Goal: Communication & Community: Answer question/provide support

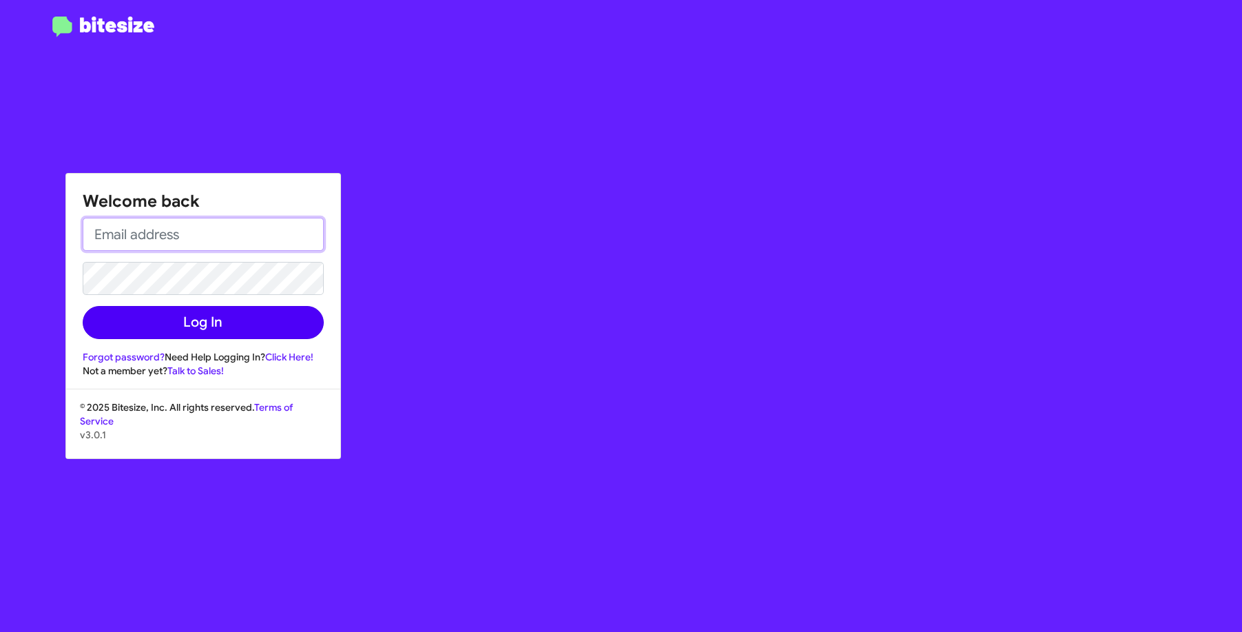
type input "[EMAIL_ADDRESS][DOMAIN_NAME]"
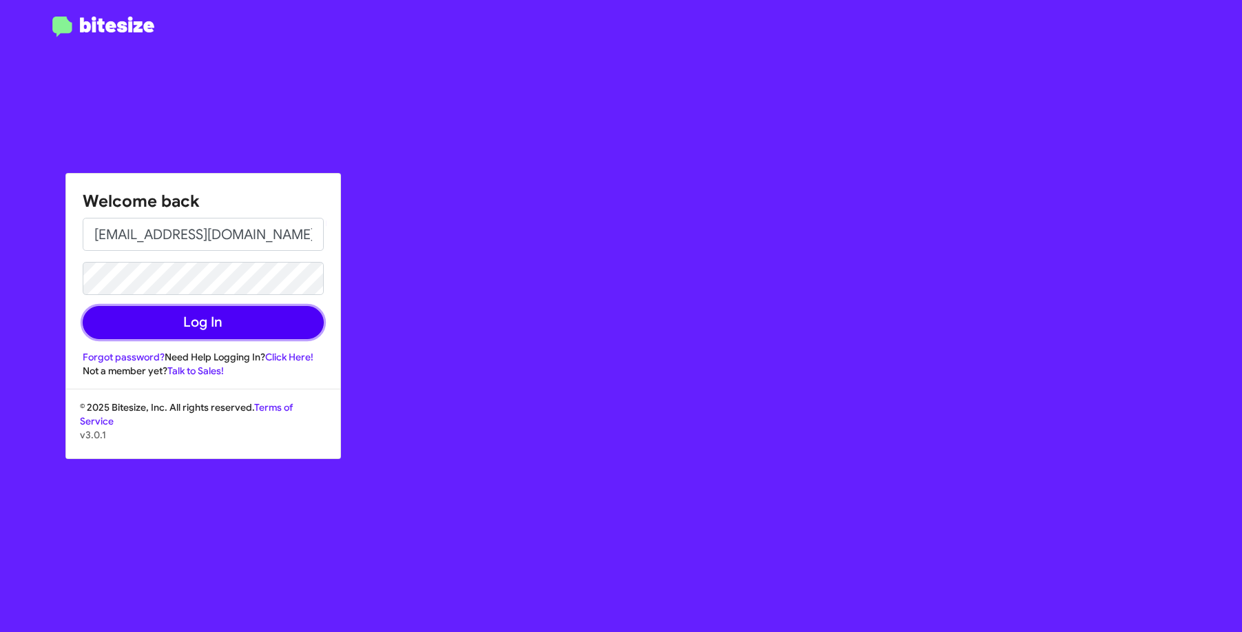
click at [220, 321] on button "Log In" at bounding box center [203, 322] width 241 height 33
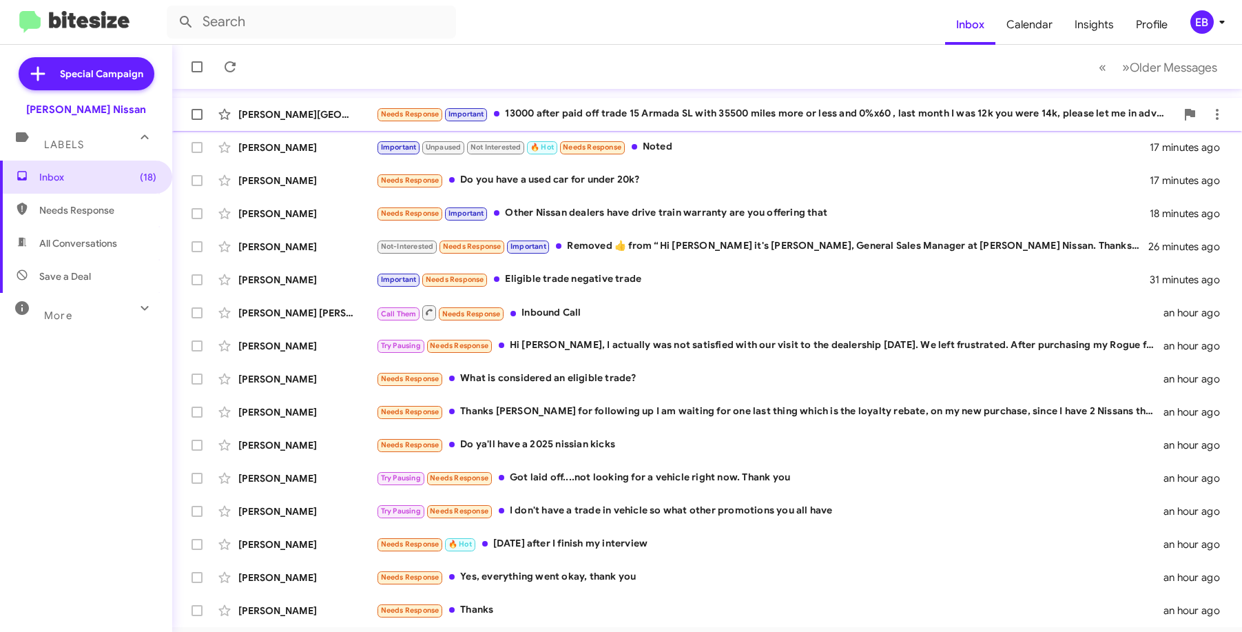
scroll to position [138, 0]
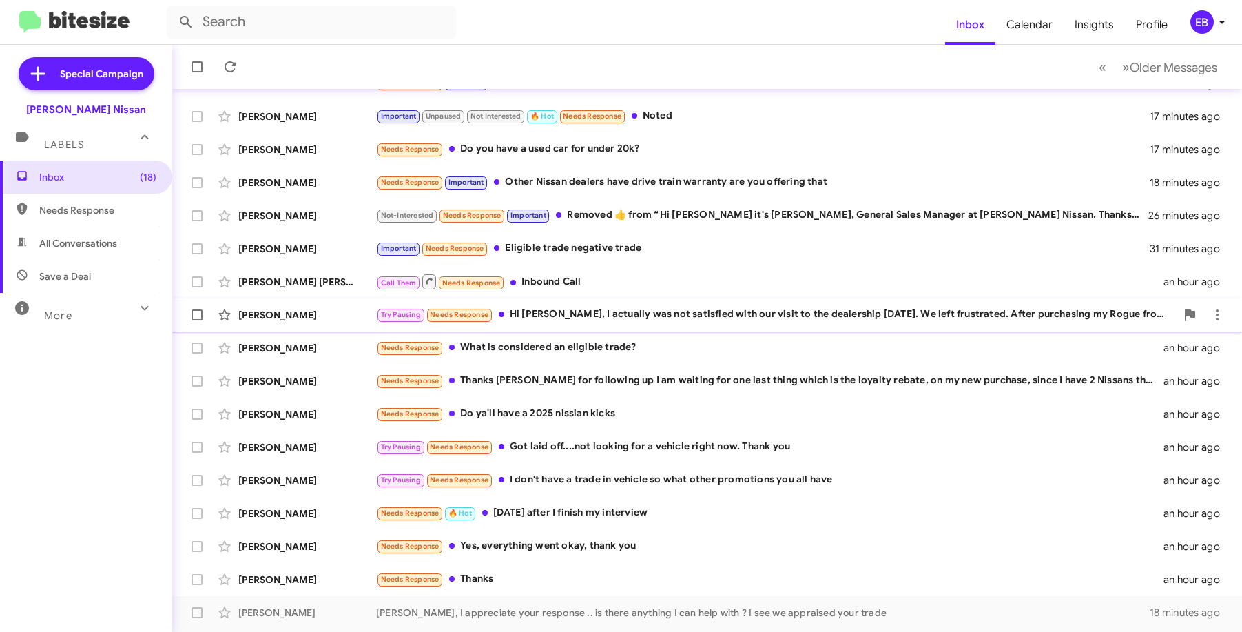
click at [701, 316] on div "Try Pausing Needs Response Hi [PERSON_NAME], I actually was not satisfied with …" at bounding box center [776, 314] width 800 height 16
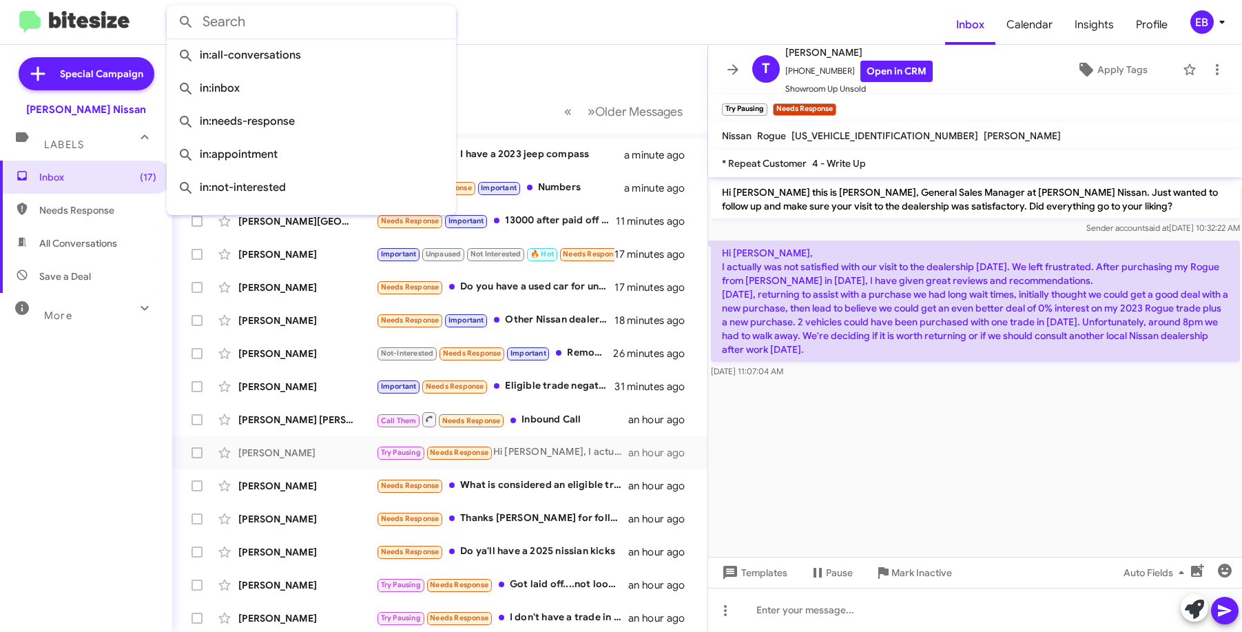
click at [274, 14] on input "text" at bounding box center [311, 22] width 289 height 33
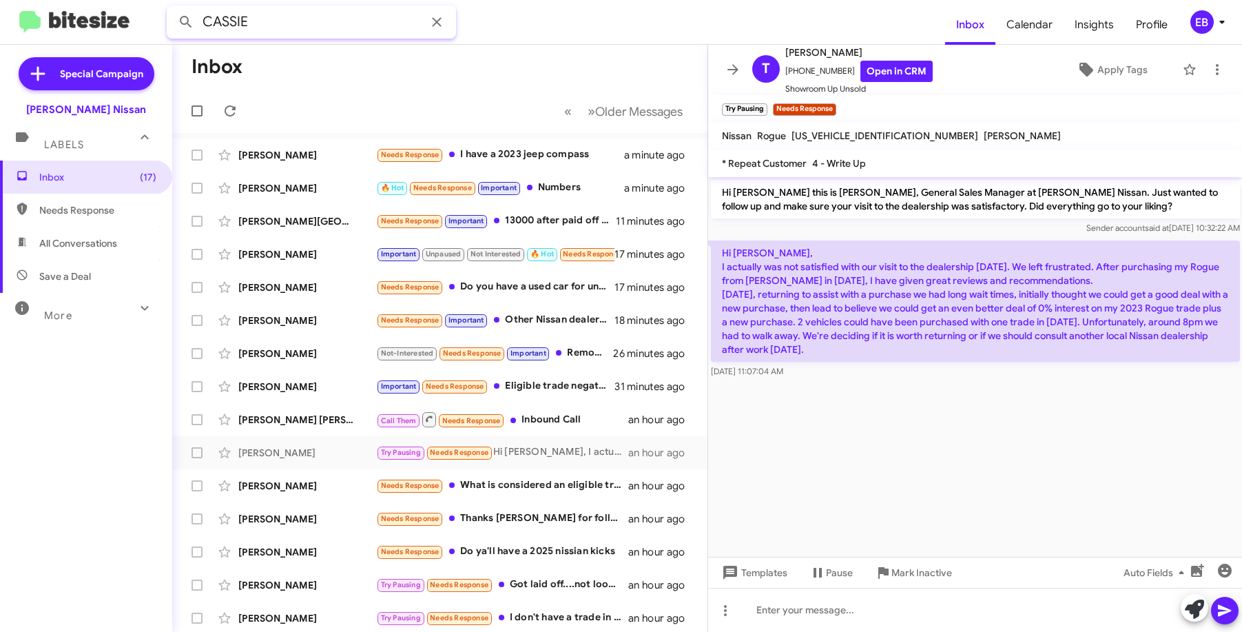
type input "CASSIE"
click at [172, 8] on button at bounding box center [186, 22] width 28 height 28
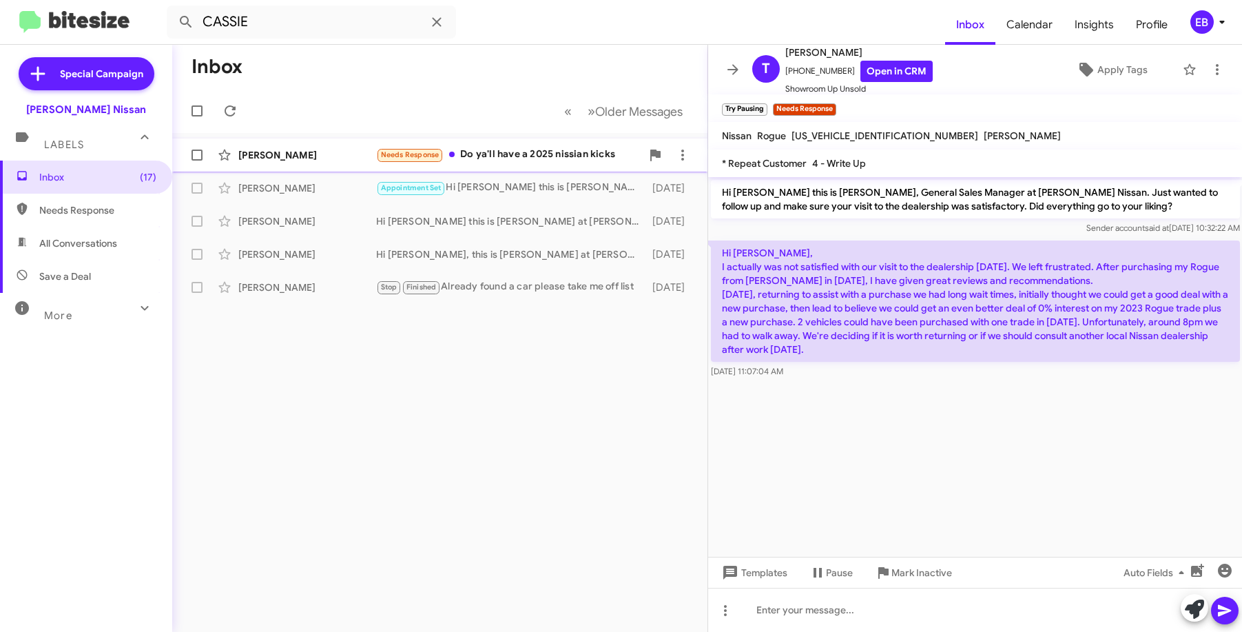
click at [329, 156] on div "[PERSON_NAME]" at bounding box center [307, 155] width 138 height 14
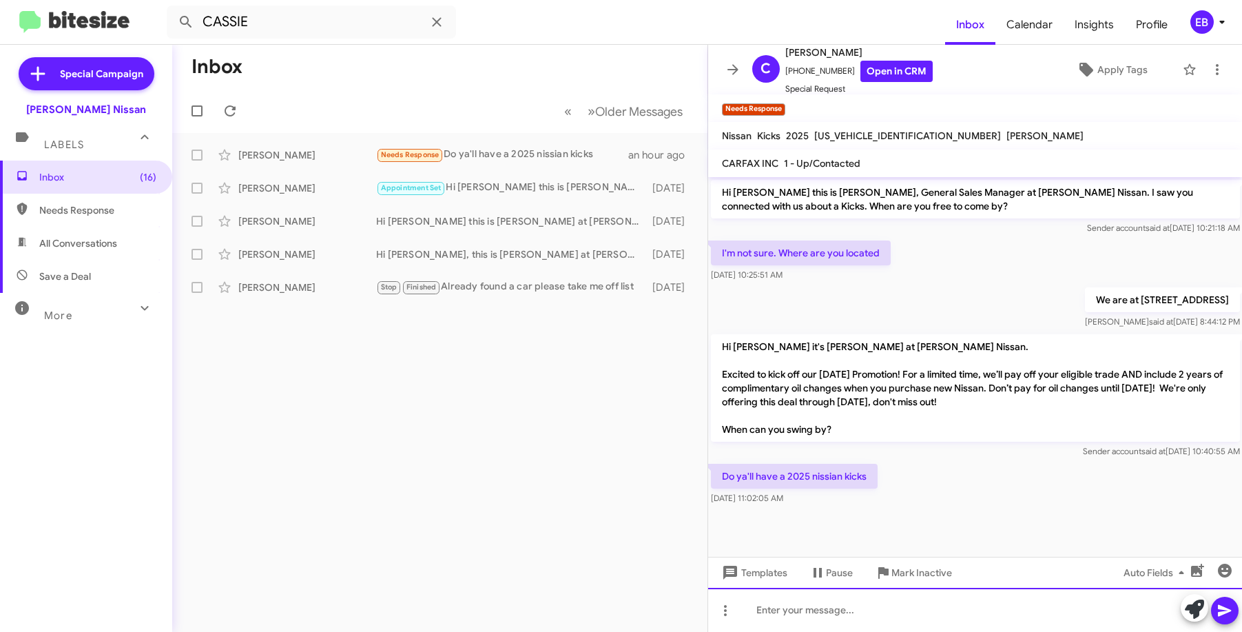
click at [782, 607] on div at bounding box center [975, 609] width 534 height 44
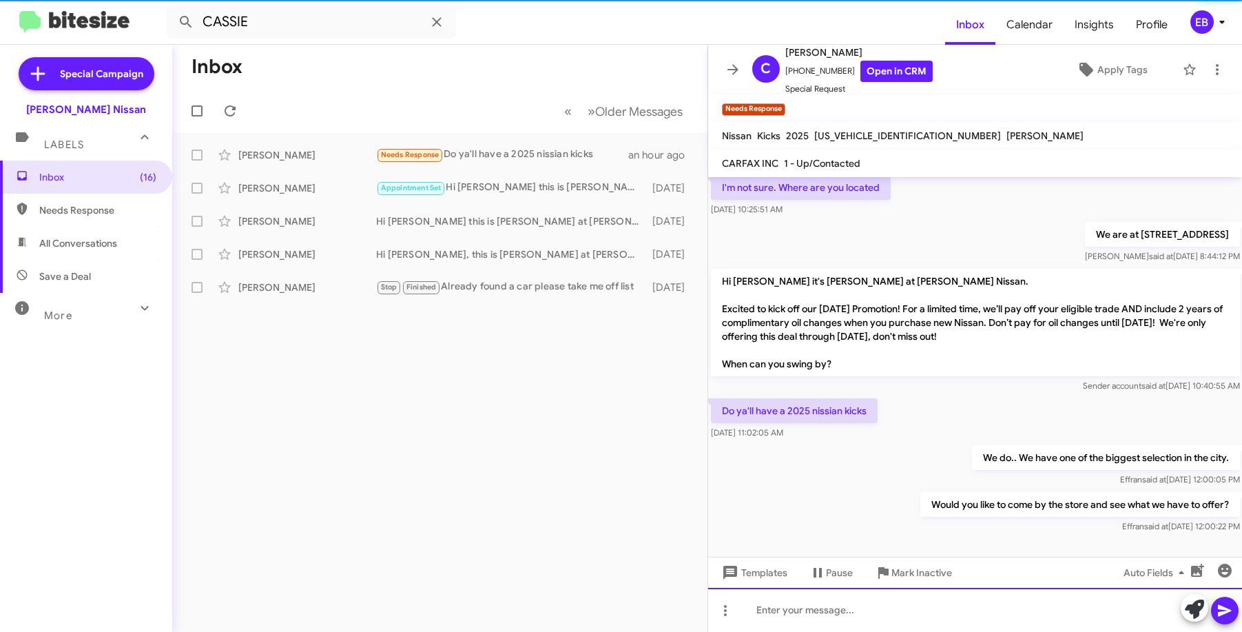
scroll to position [69, 0]
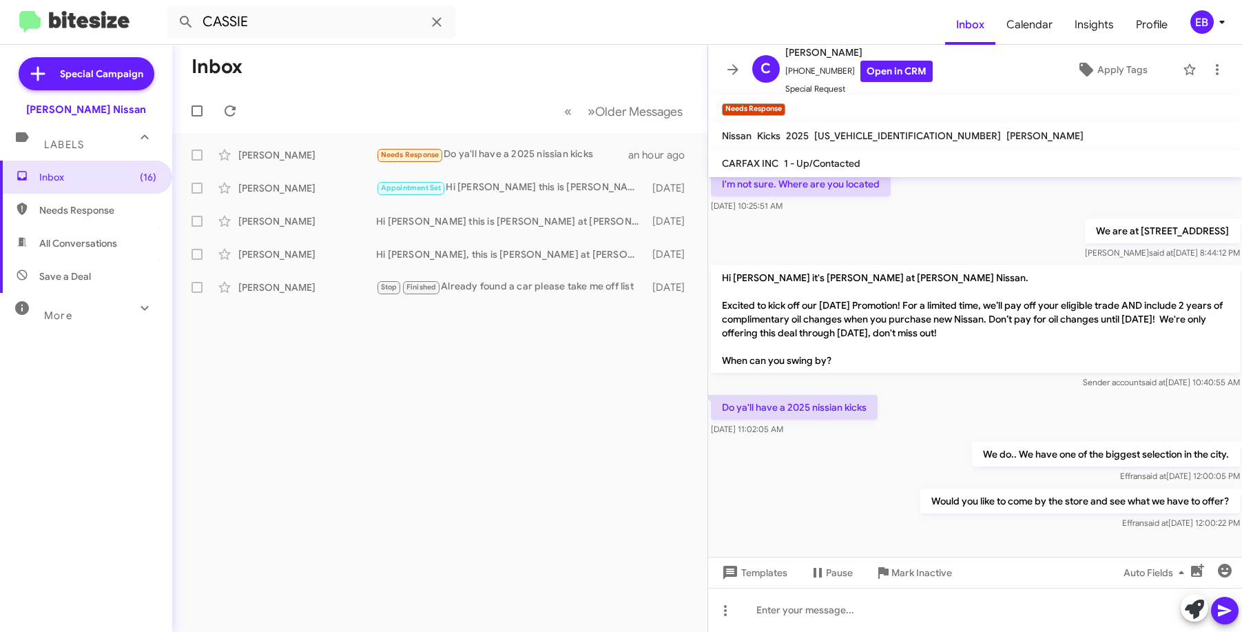
click at [434, 464] on div "Inbox « Previous » Next Older Messages [PERSON_NAME] Needs Response Do ya'll ha…" at bounding box center [439, 338] width 535 height 587
click at [227, 112] on icon at bounding box center [230, 111] width 17 height 17
click at [448, 17] on span at bounding box center [437, 22] width 28 height 17
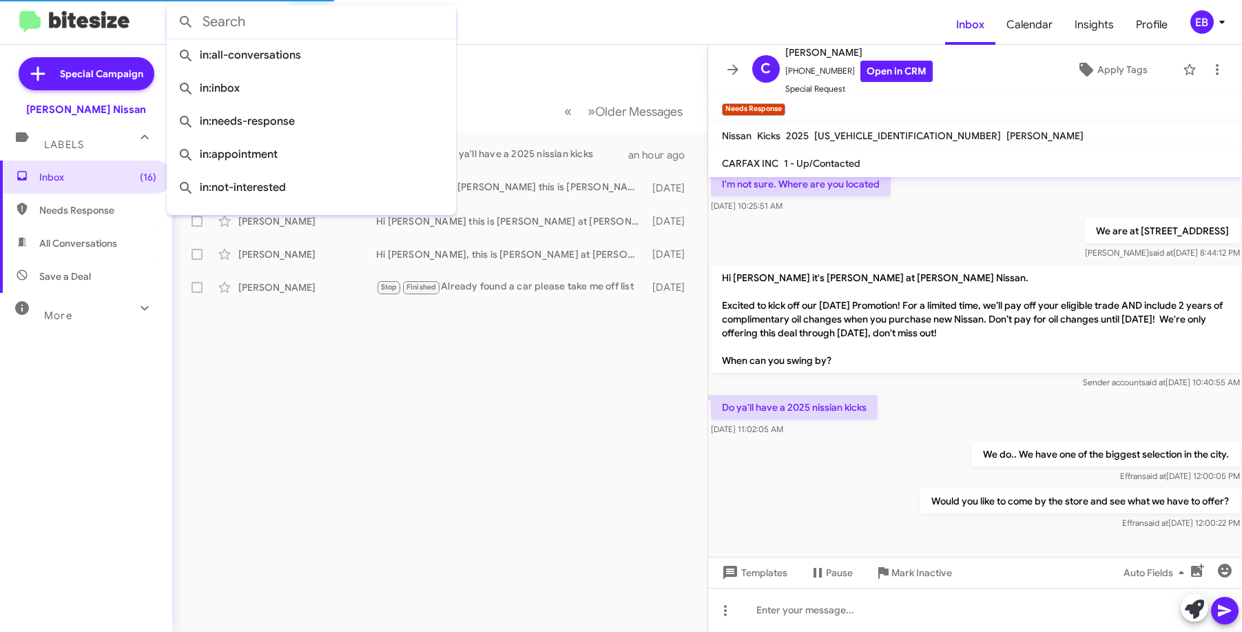
click at [505, 25] on form at bounding box center [556, 22] width 778 height 33
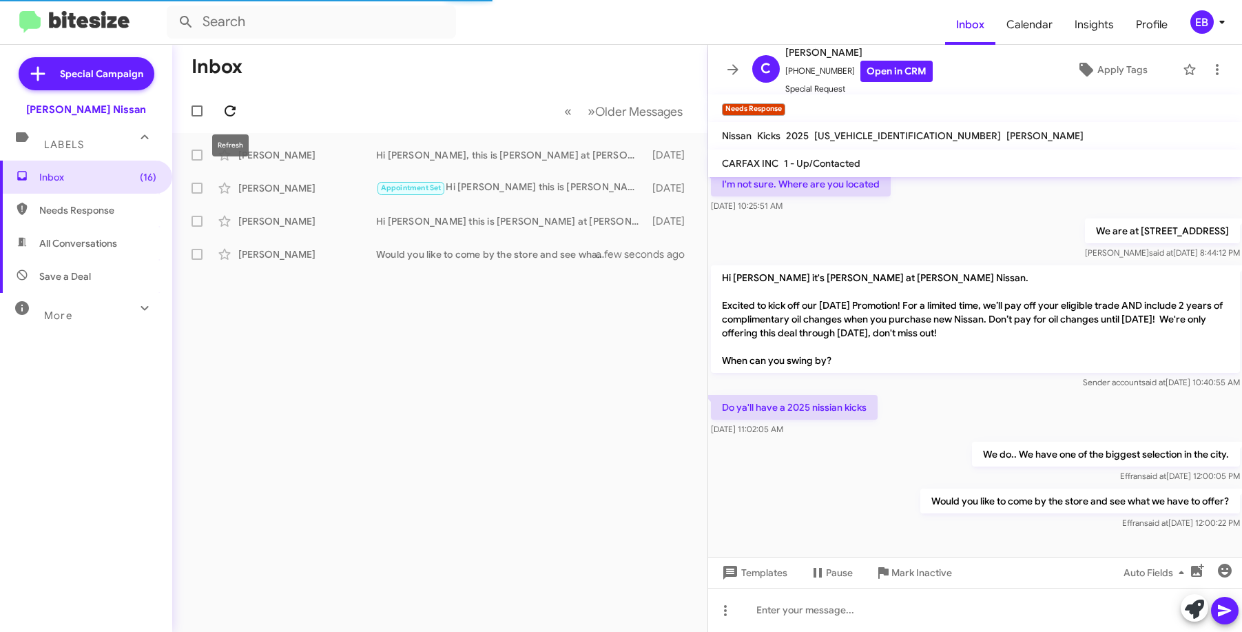
click at [233, 109] on icon at bounding box center [230, 110] width 11 height 11
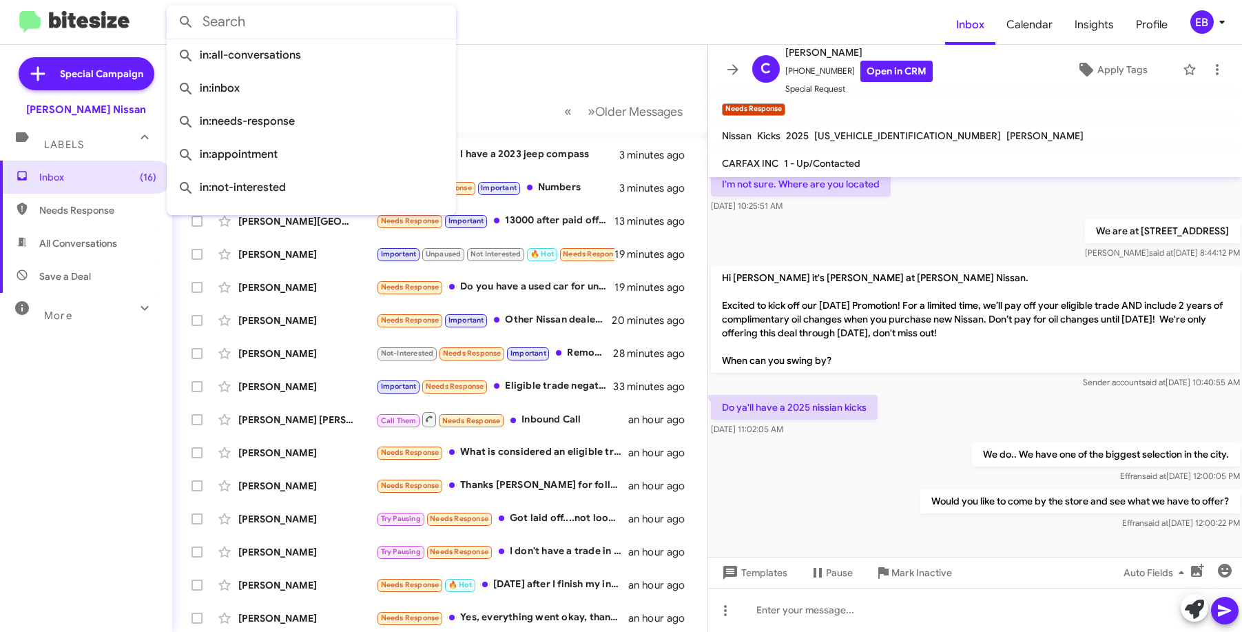
click at [315, 10] on input "text" at bounding box center [311, 22] width 289 height 33
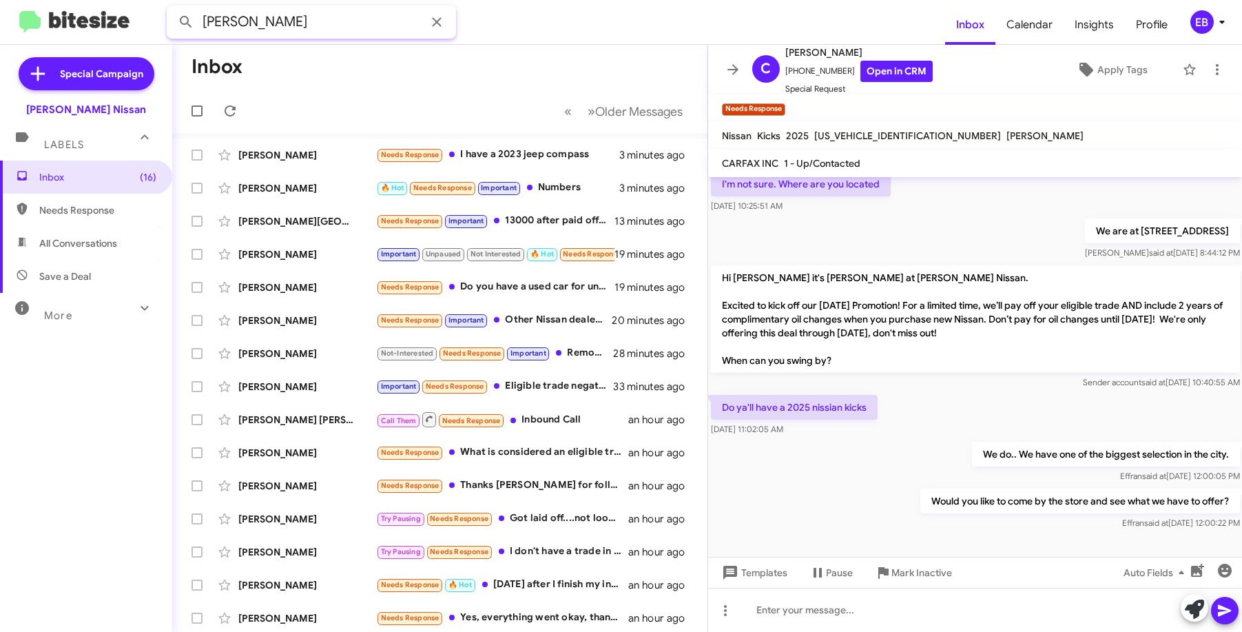
type input "[PERSON_NAME]"
click at [172, 8] on button at bounding box center [186, 22] width 28 height 28
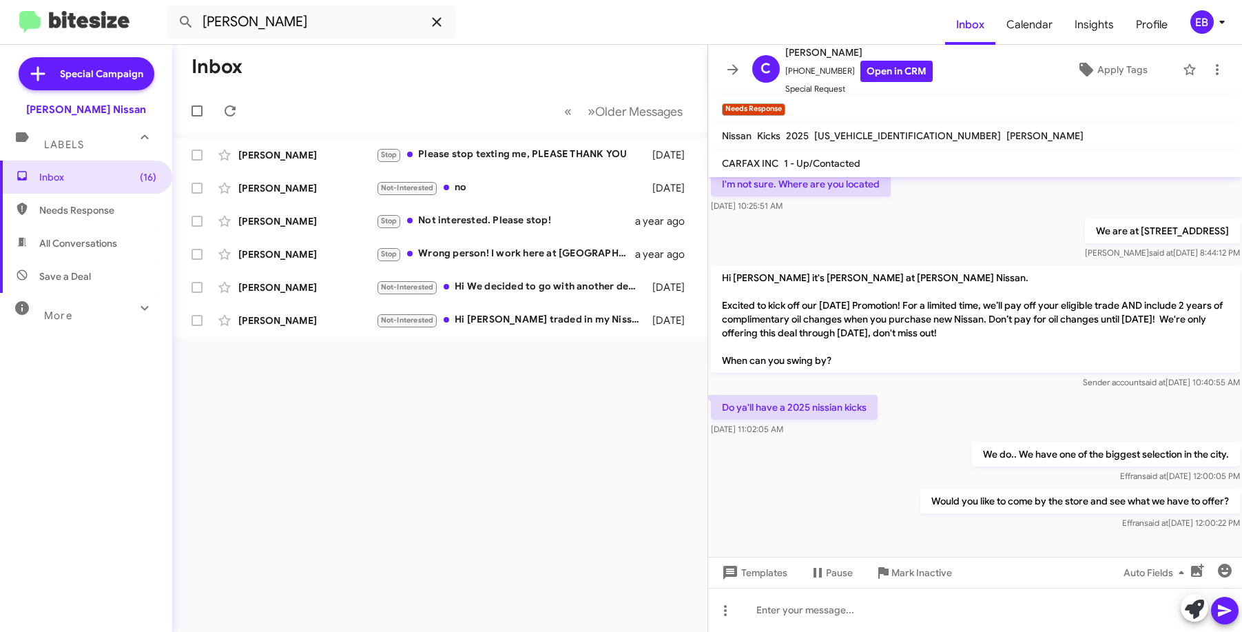
click at [437, 26] on icon at bounding box center [436, 22] width 17 height 17
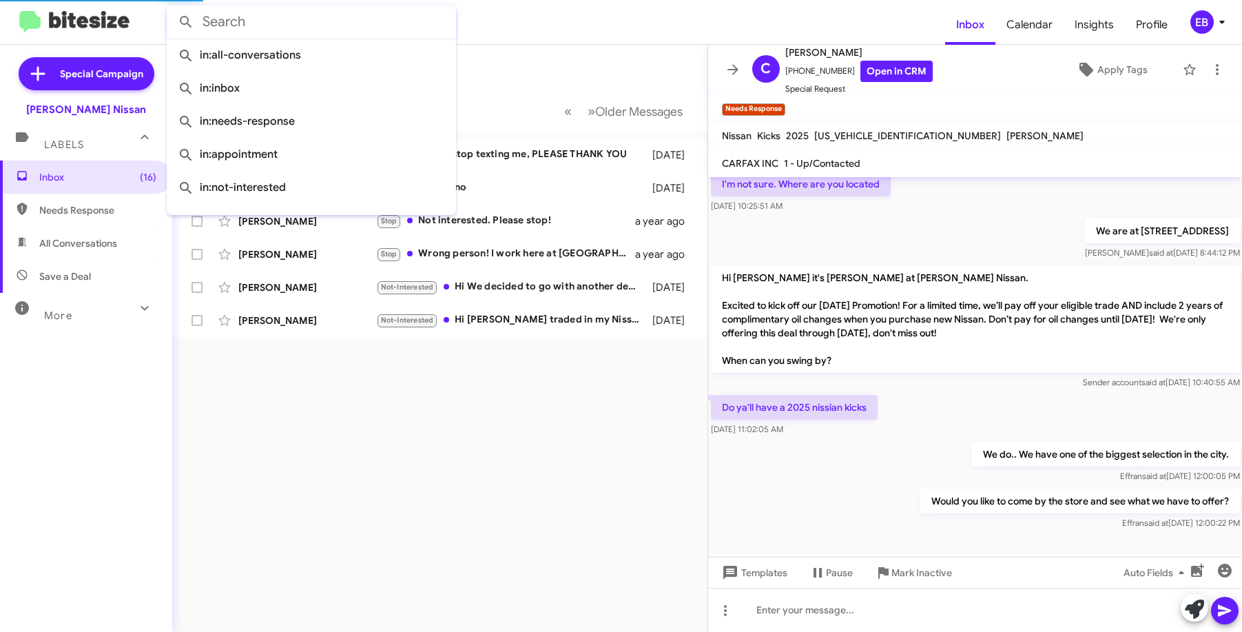
click at [509, 26] on form at bounding box center [556, 22] width 778 height 33
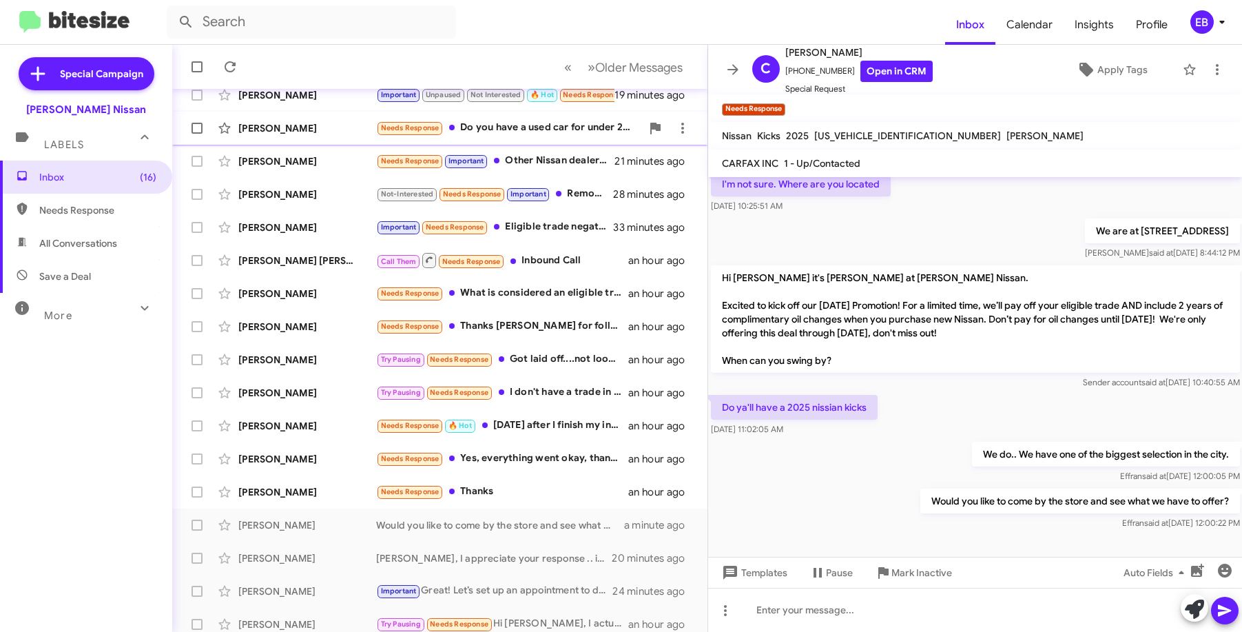
scroll to position [168, 0]
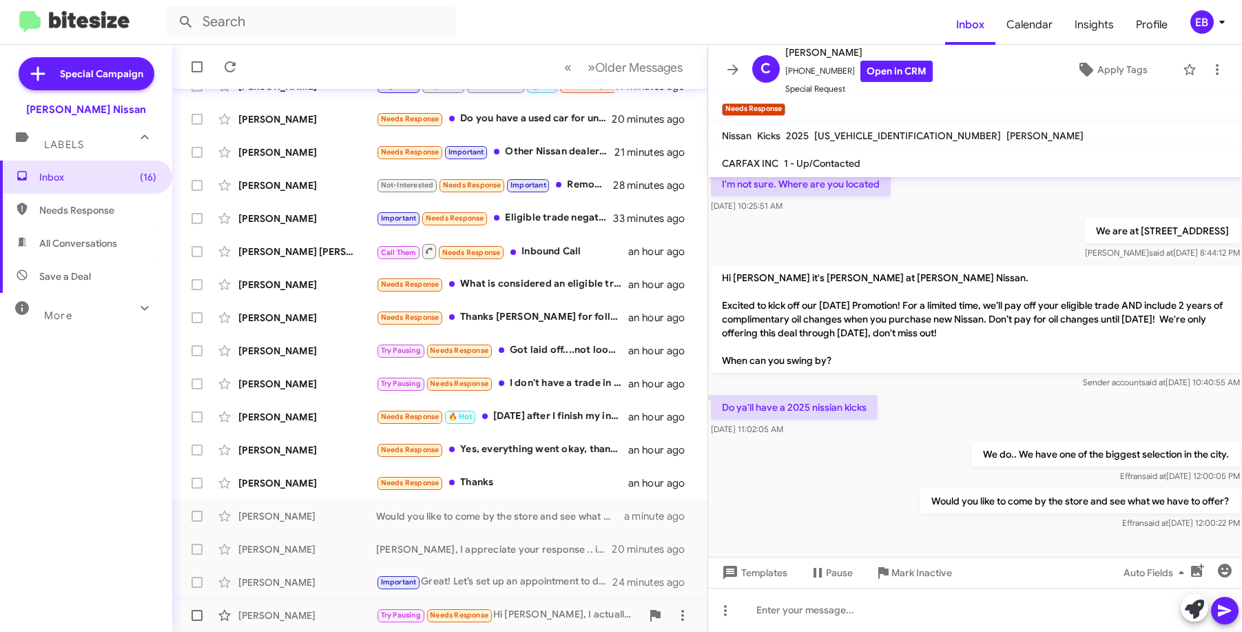
click at [534, 612] on div "Try Pausing Needs Response Hi [PERSON_NAME], I actually was not satisfied with …" at bounding box center [508, 615] width 265 height 16
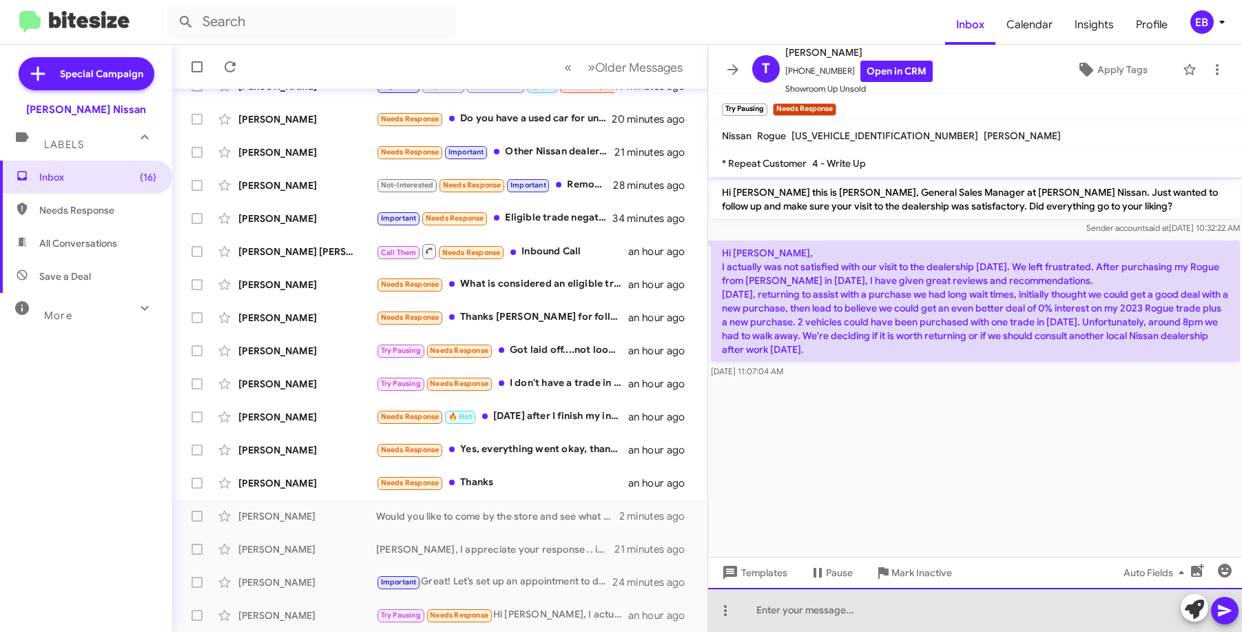
click at [789, 612] on div at bounding box center [975, 609] width 534 height 44
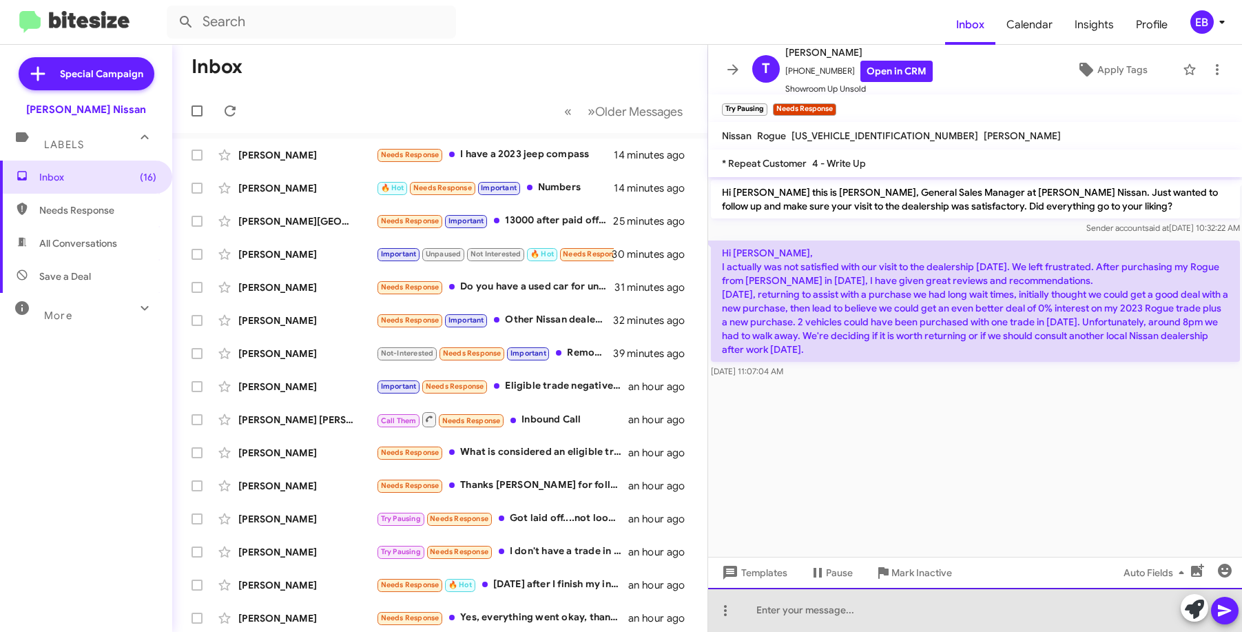
click at [803, 607] on div at bounding box center [975, 609] width 534 height 44
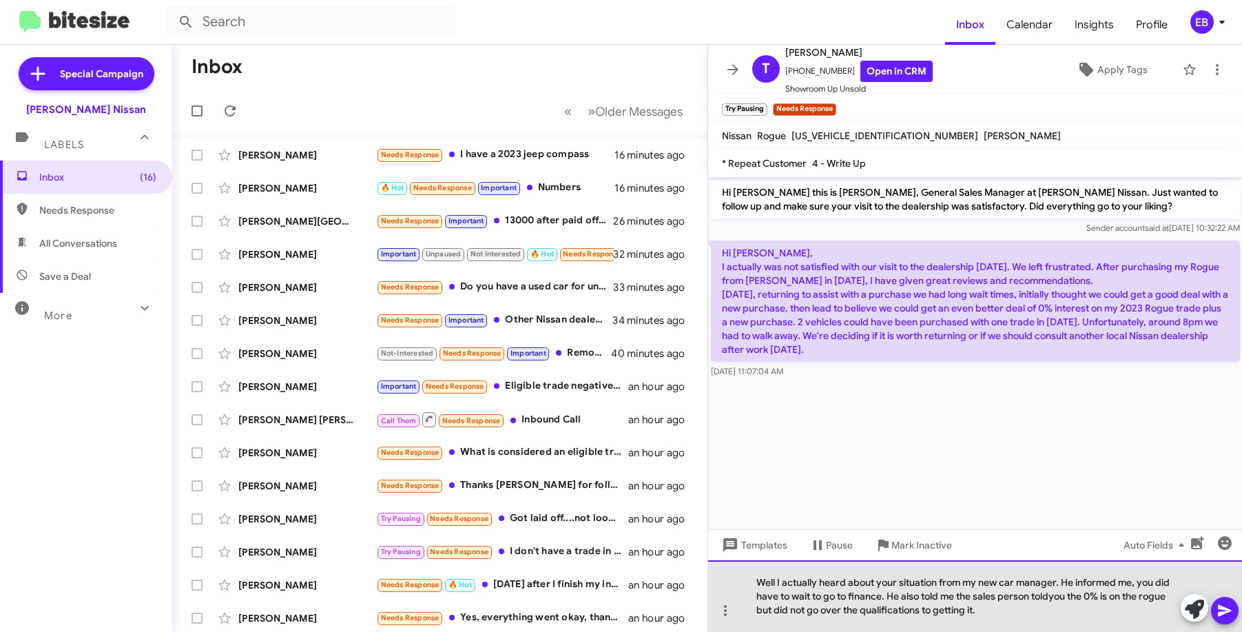
click at [1054, 603] on div "Well I actually heard about your situation from my new car manager. He informed…" at bounding box center [975, 596] width 534 height 72
click at [1050, 597] on div "Well I actually heard about your situation from my new car manager. He informed…" at bounding box center [975, 596] width 534 height 72
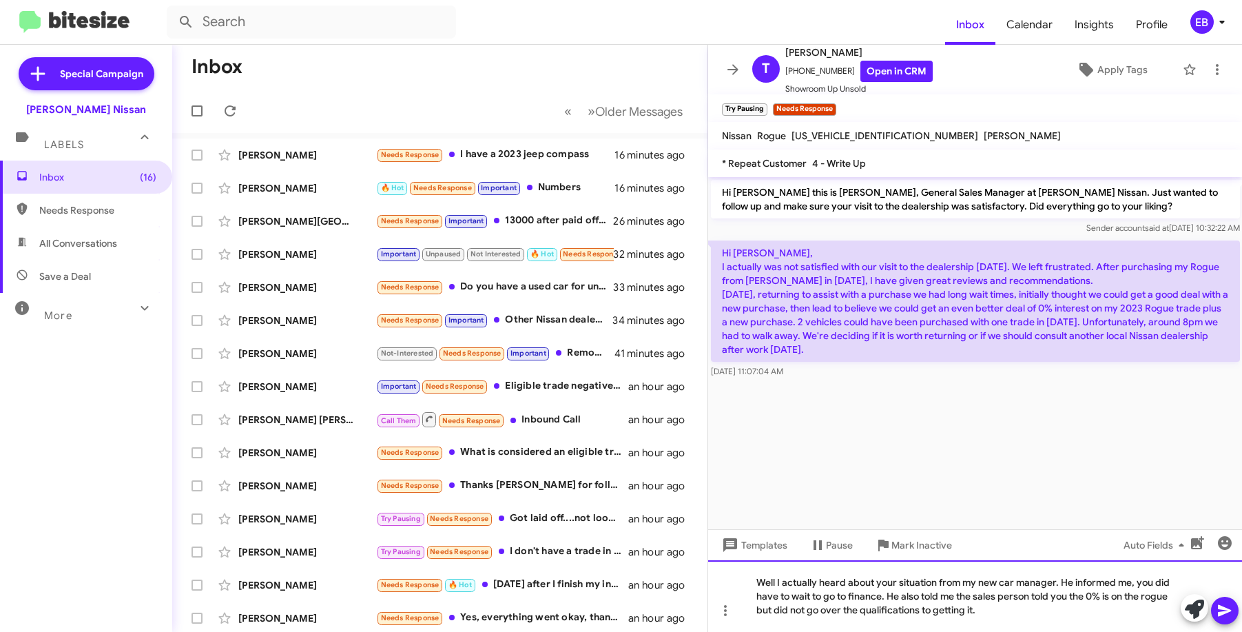
click at [986, 611] on div "Well I actually heard about your situation from my new car manager. He informed…" at bounding box center [975, 596] width 534 height 72
drag, startPoint x: 998, startPoint y: 608, endPoint x: 982, endPoint y: 598, distance: 18.9
click at [982, 593] on div "Well I actually heard about your situation from my new car manager. He informed…" at bounding box center [975, 596] width 534 height 72
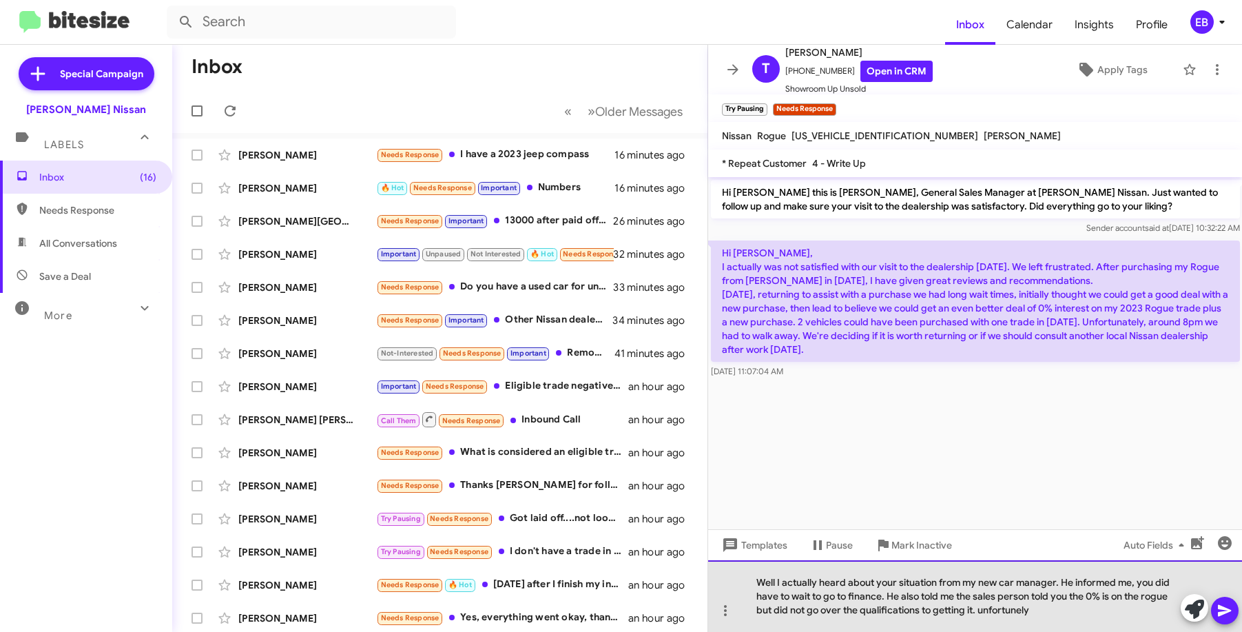
click at [1052, 609] on div "Well I actually heard about your situation from my new car manager. He informed…" at bounding box center [975, 596] width 534 height 72
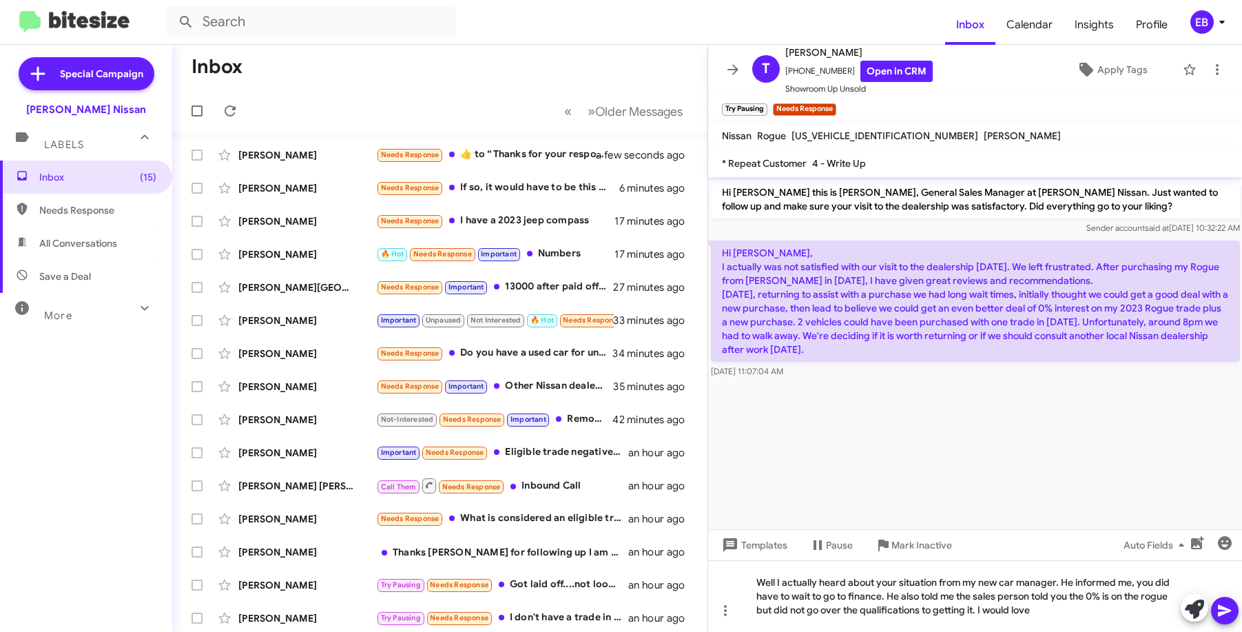
click at [402, 52] on mat-toolbar-row "Inbox" at bounding box center [439, 67] width 535 height 44
click at [499, 28] on form at bounding box center [556, 22] width 778 height 33
click at [492, 29] on form at bounding box center [556, 22] width 778 height 33
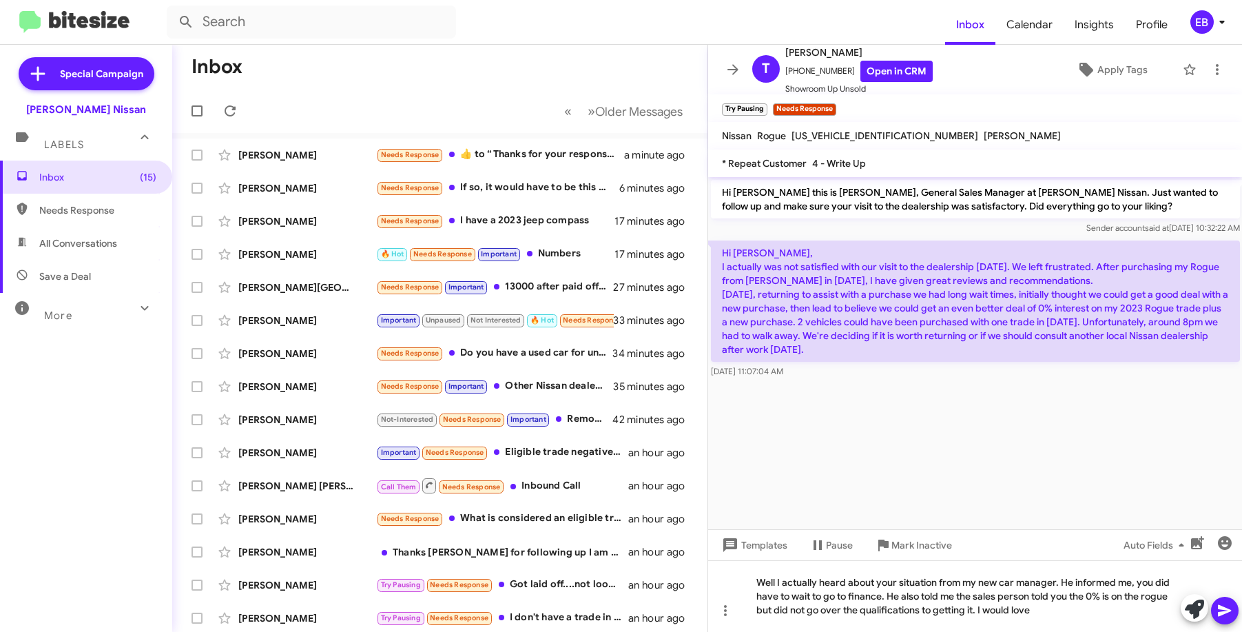
click at [412, 62] on mat-toolbar-row "Inbox" at bounding box center [439, 67] width 535 height 44
click at [496, 23] on form at bounding box center [556, 22] width 778 height 33
click at [1063, 612] on div "Well I actually heard about your situation from my new car manager. He informed…" at bounding box center [975, 596] width 534 height 72
click at [568, 51] on mat-toolbar-row "Inbox" at bounding box center [439, 67] width 535 height 44
click at [1037, 607] on div "Well I actually heard about your situation from my new car manager. He informed…" at bounding box center [975, 596] width 534 height 72
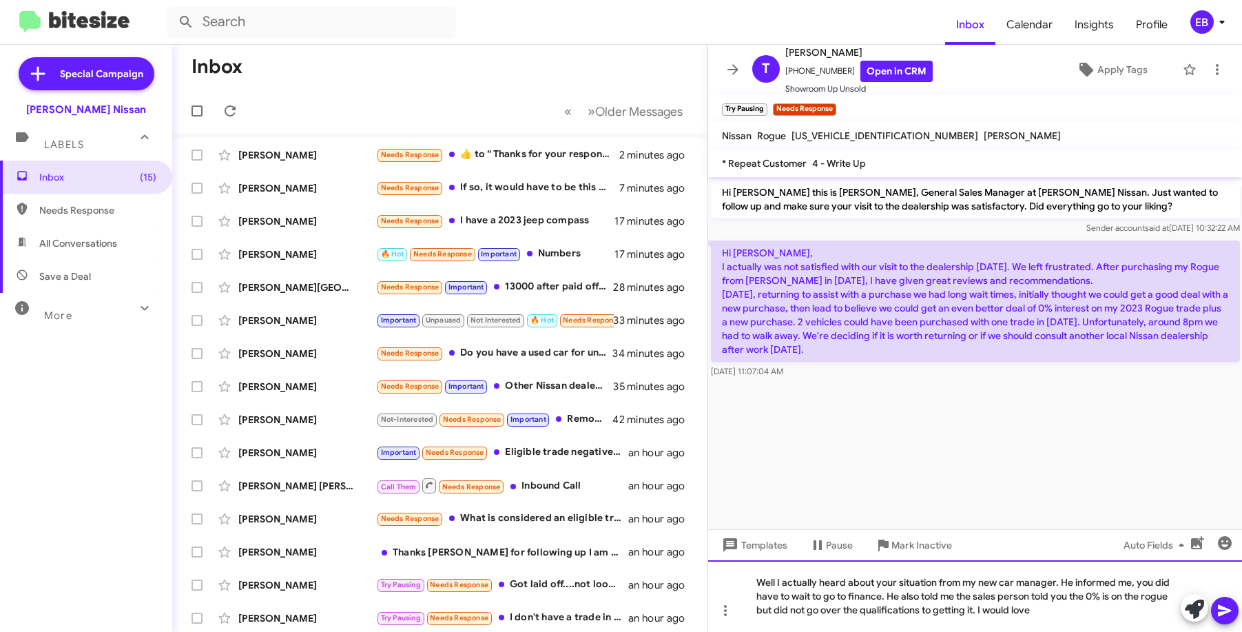
click at [1053, 614] on div "Well I actually heard about your situation from my new car manager. He informed…" at bounding box center [975, 596] width 534 height 72
click at [1041, 613] on div "Well I actually heard about your situation from my new car manager. He informed…" at bounding box center [975, 596] width 534 height 72
click at [1040, 610] on div "Well I actually heard about your situation from my new car manager. He informed…" at bounding box center [975, 596] width 534 height 72
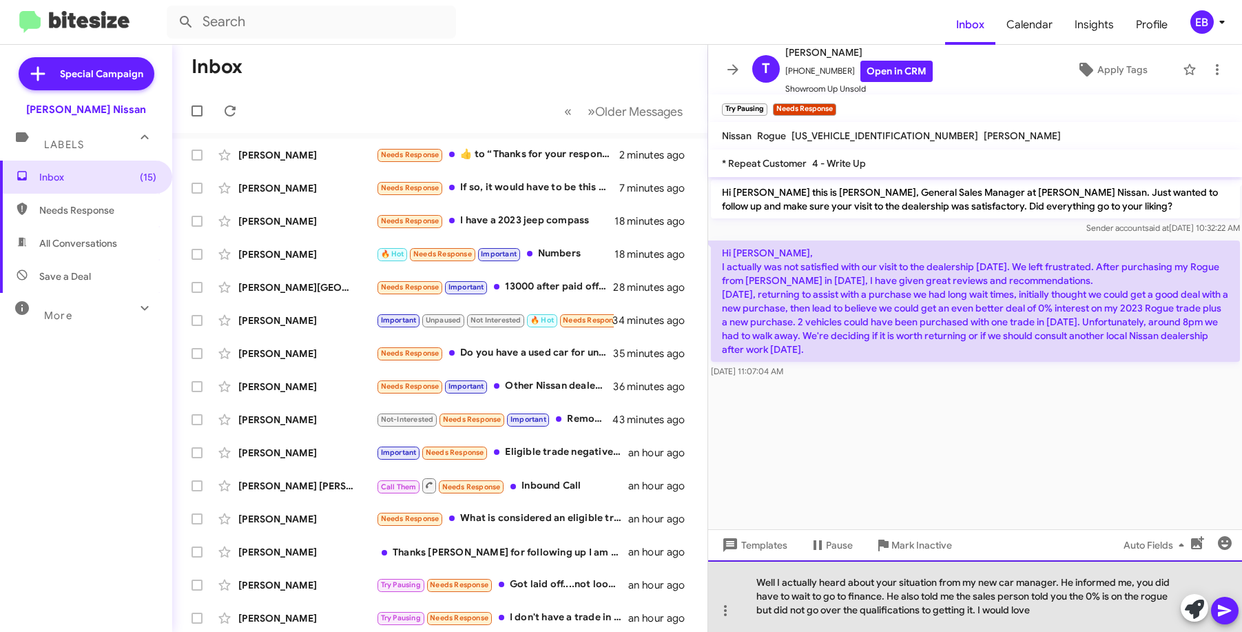
click at [1053, 609] on div "Well I actually heard about your situation from my new car manager. He informed…" at bounding box center [975, 596] width 534 height 72
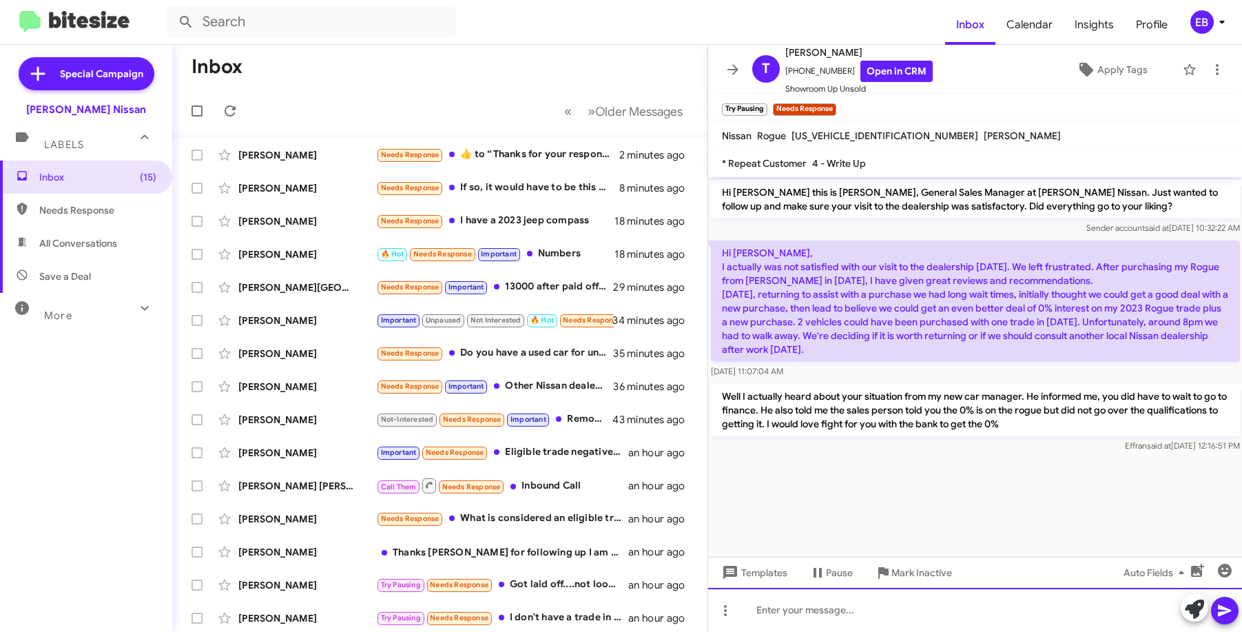
click at [778, 609] on div at bounding box center [975, 609] width 534 height 44
click at [760, 609] on div at bounding box center [975, 609] width 534 height 44
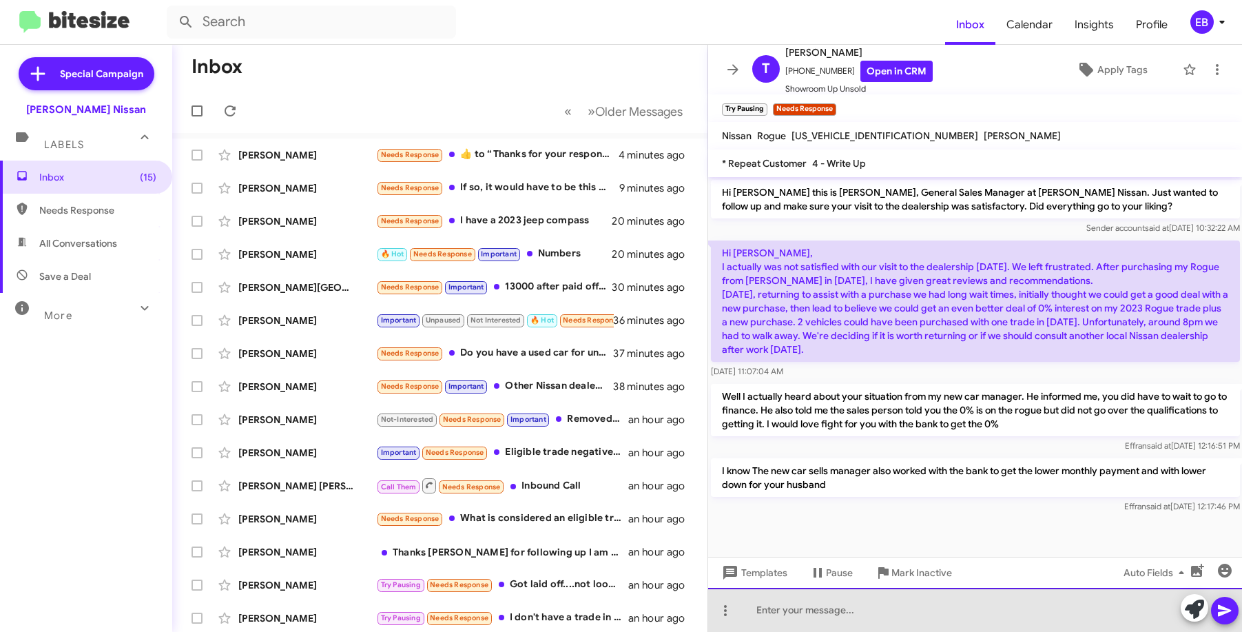
click at [805, 608] on div at bounding box center [975, 609] width 534 height 44
click at [1059, 606] on div "It looks like with $2500 down payment.. The rate moves to 16.95" at bounding box center [975, 609] width 534 height 44
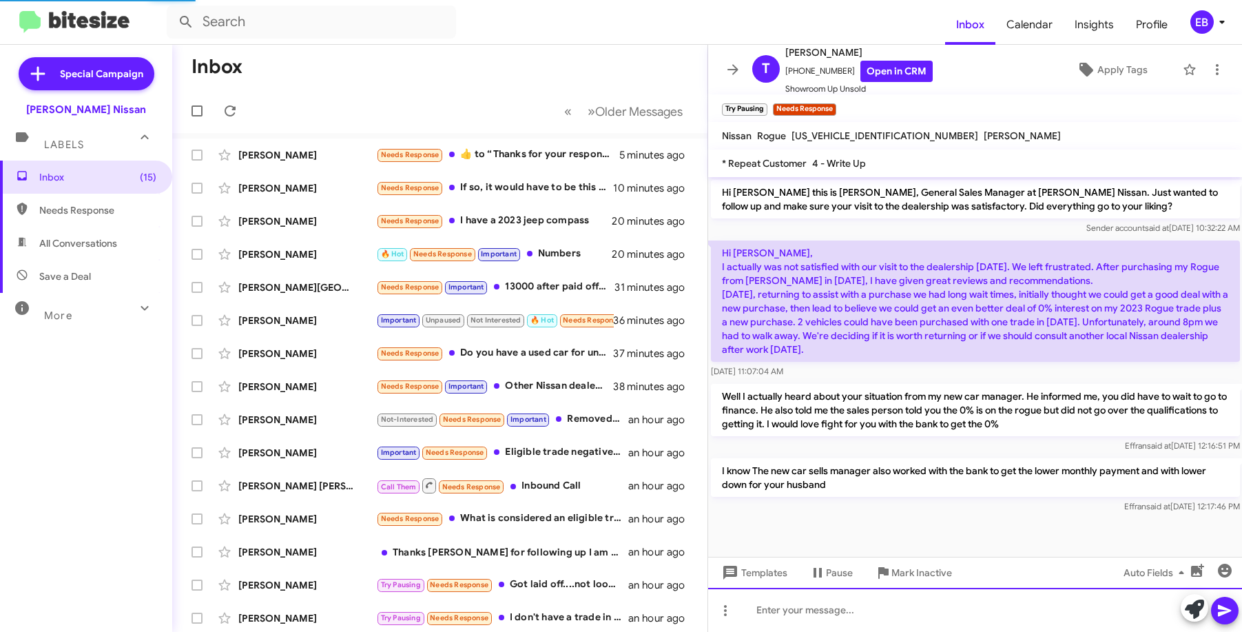
scroll to position [23, 0]
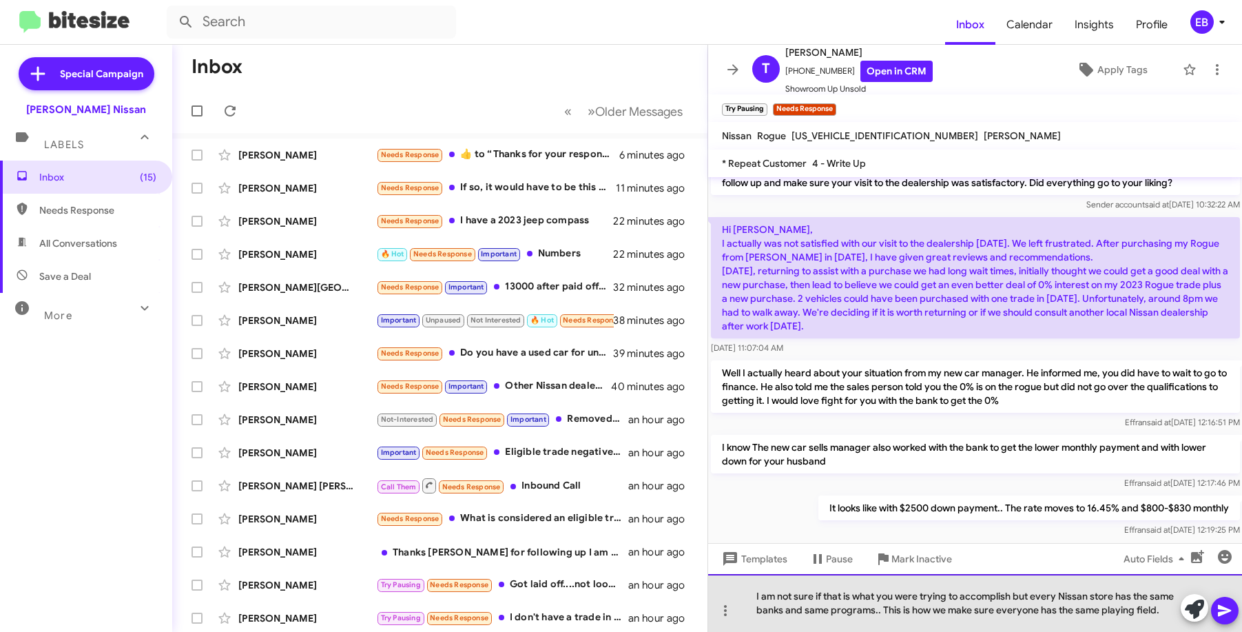
click at [1161, 609] on div "I am not sure if that is what you were trying to accomplish but every Nissan st…" at bounding box center [975, 603] width 534 height 58
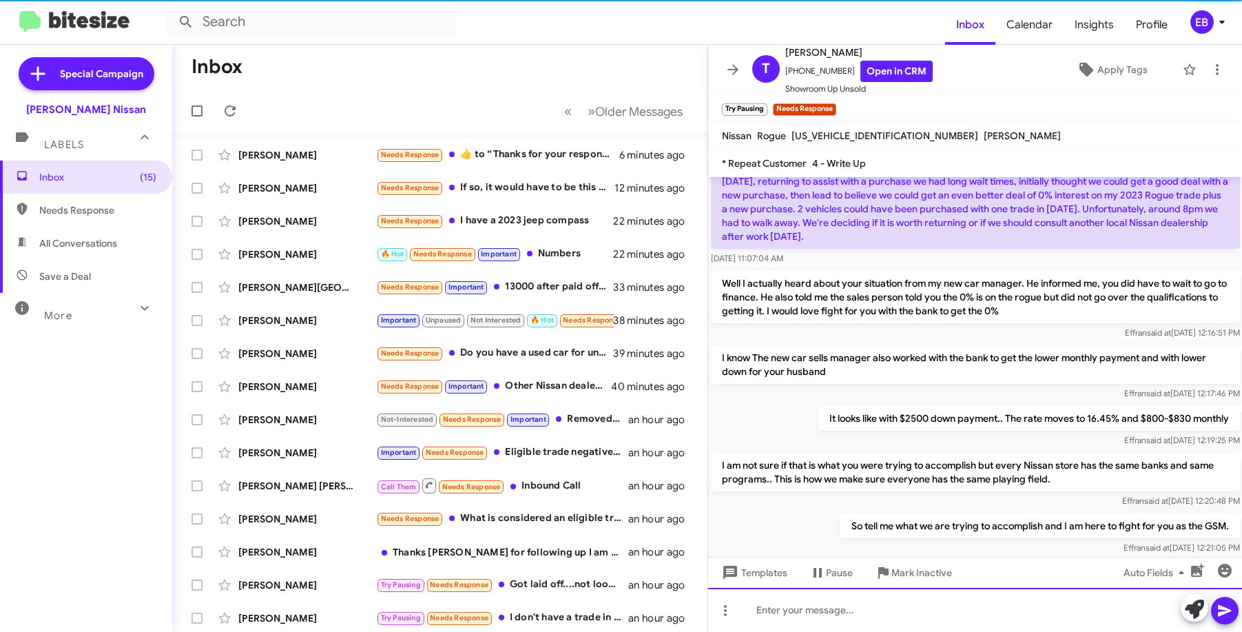
scroll to position [138, 0]
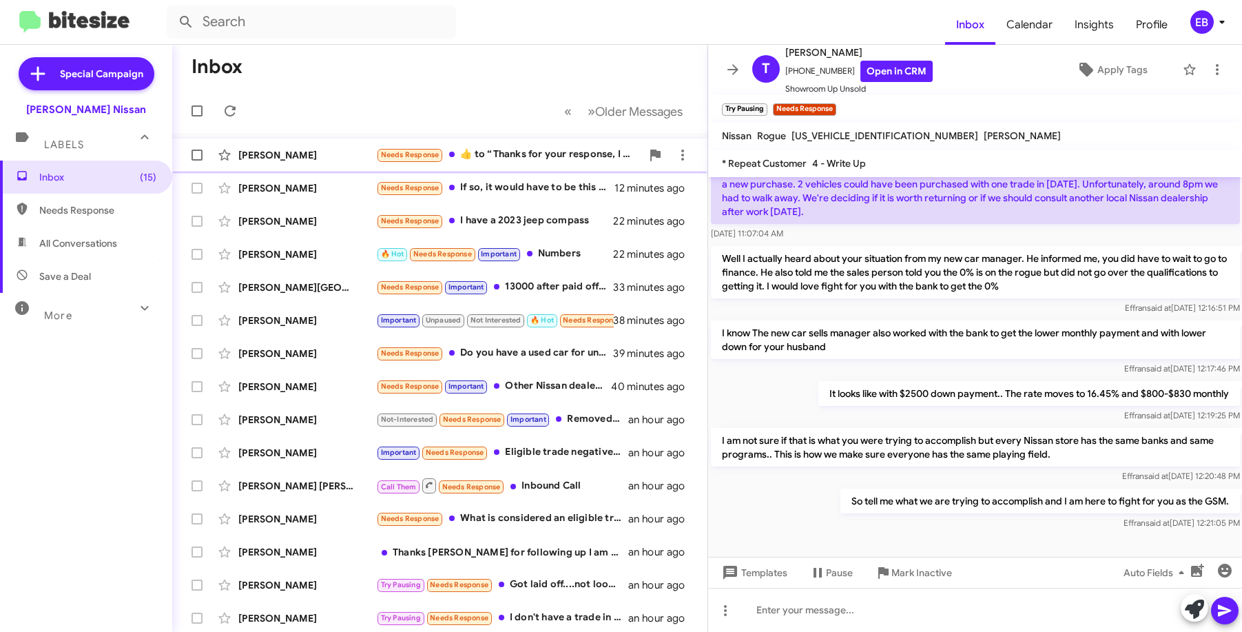
click at [319, 154] on div "[PERSON_NAME]" at bounding box center [307, 155] width 138 height 14
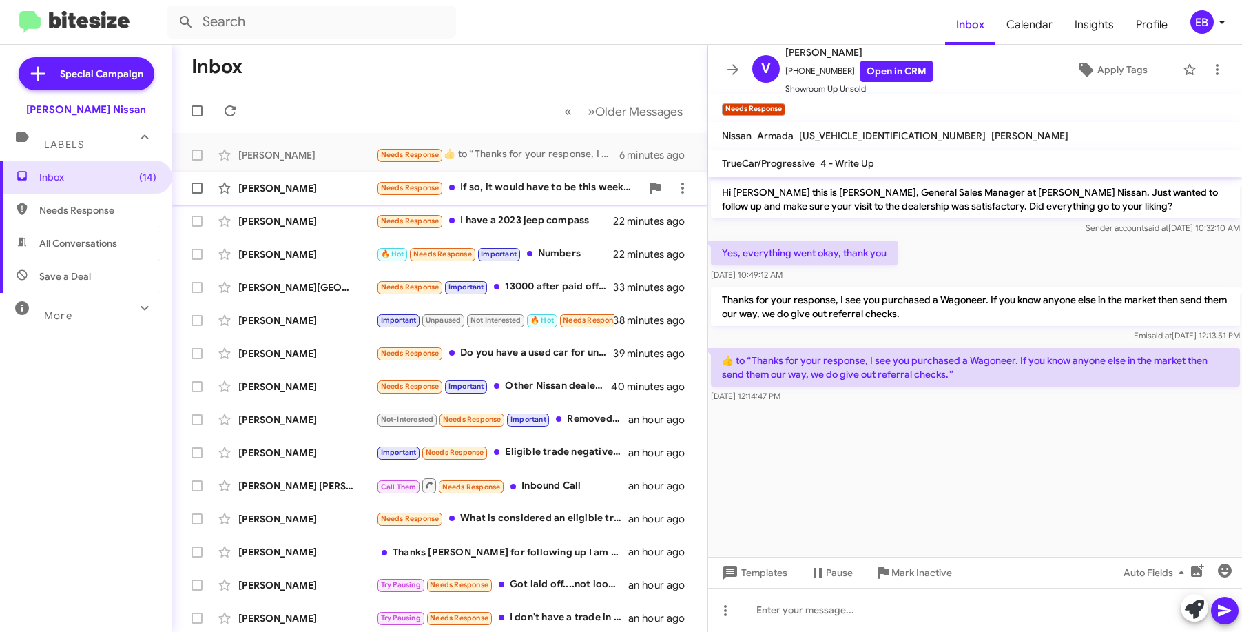
click at [359, 194] on div "[PERSON_NAME]" at bounding box center [307, 188] width 138 height 14
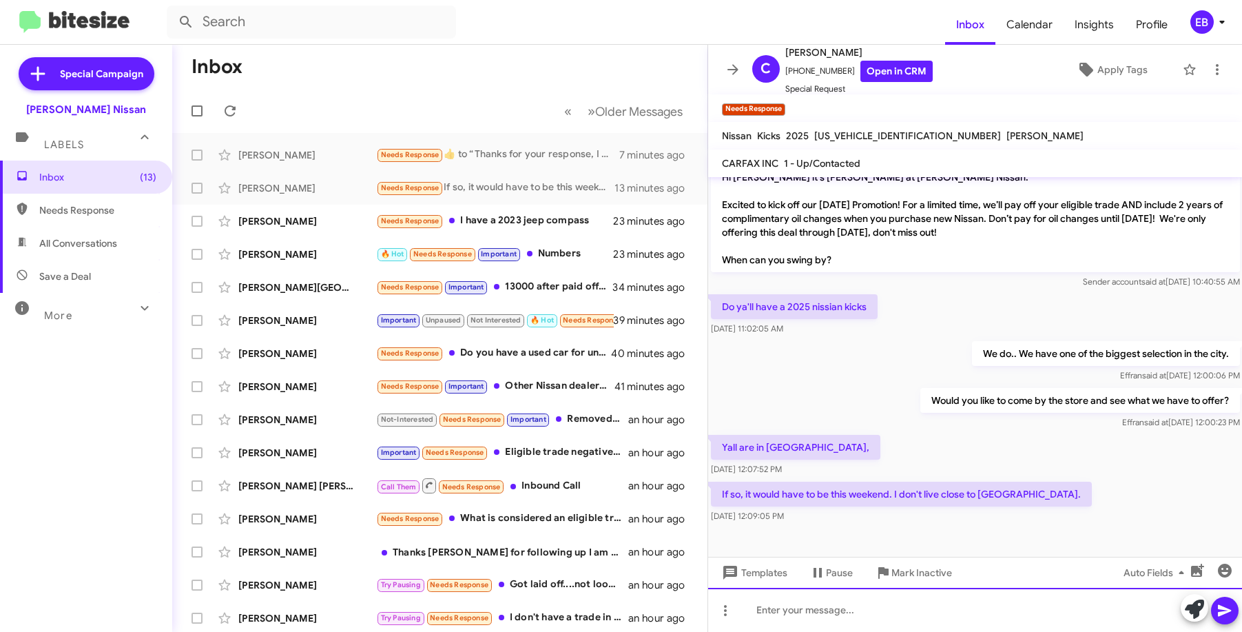
click at [792, 600] on div at bounding box center [975, 609] width 534 height 44
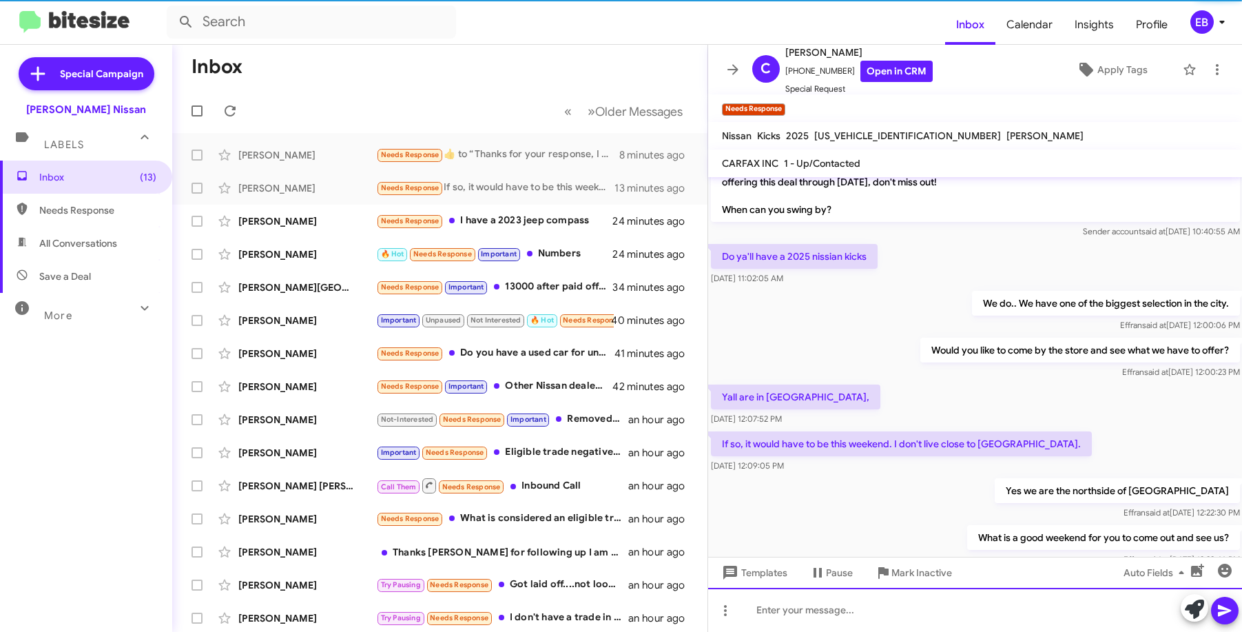
scroll to position [0, 0]
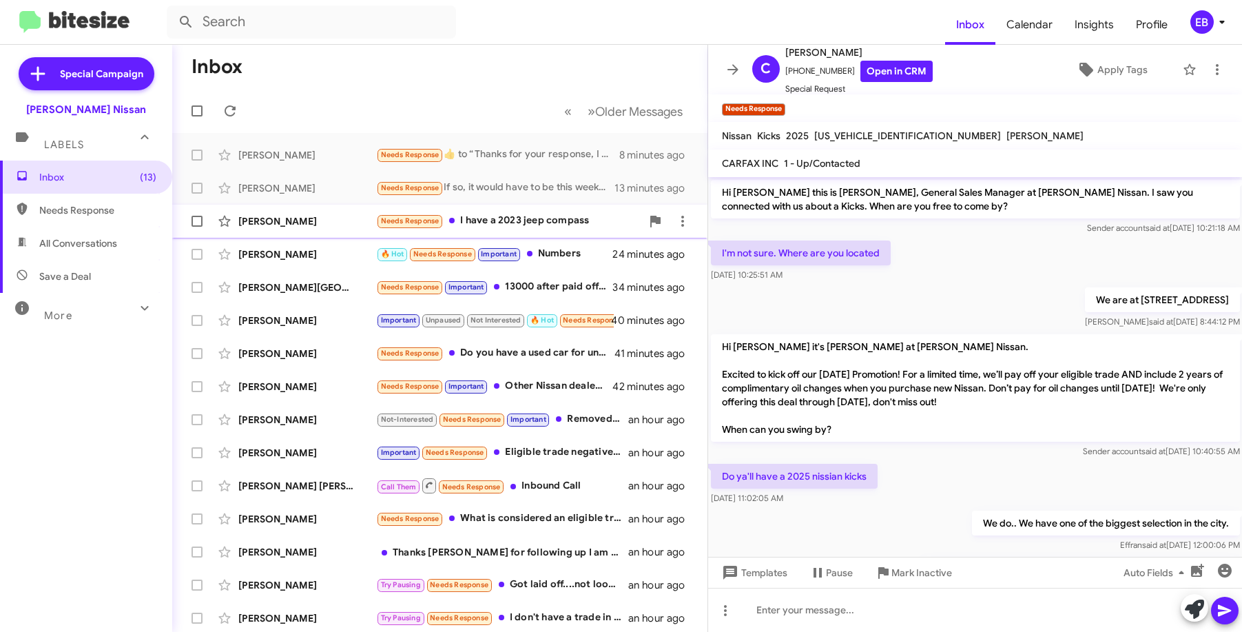
click at [308, 216] on div "[PERSON_NAME]" at bounding box center [307, 221] width 138 height 14
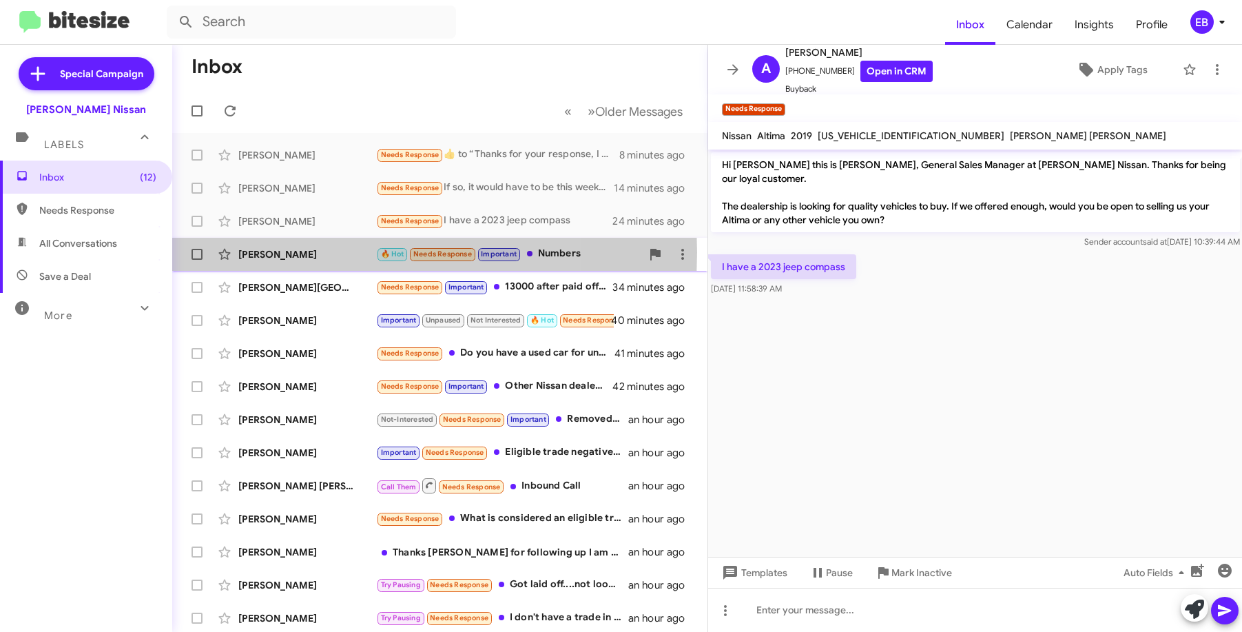
click at [289, 252] on div "[PERSON_NAME]" at bounding box center [307, 254] width 138 height 14
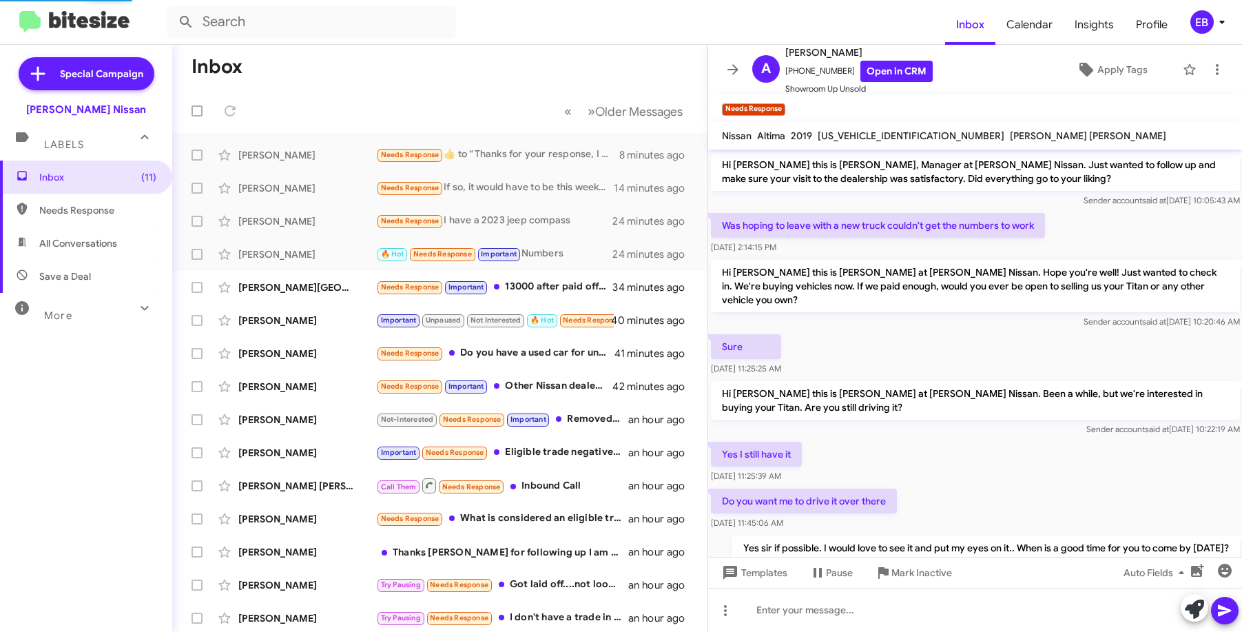
scroll to position [329, 0]
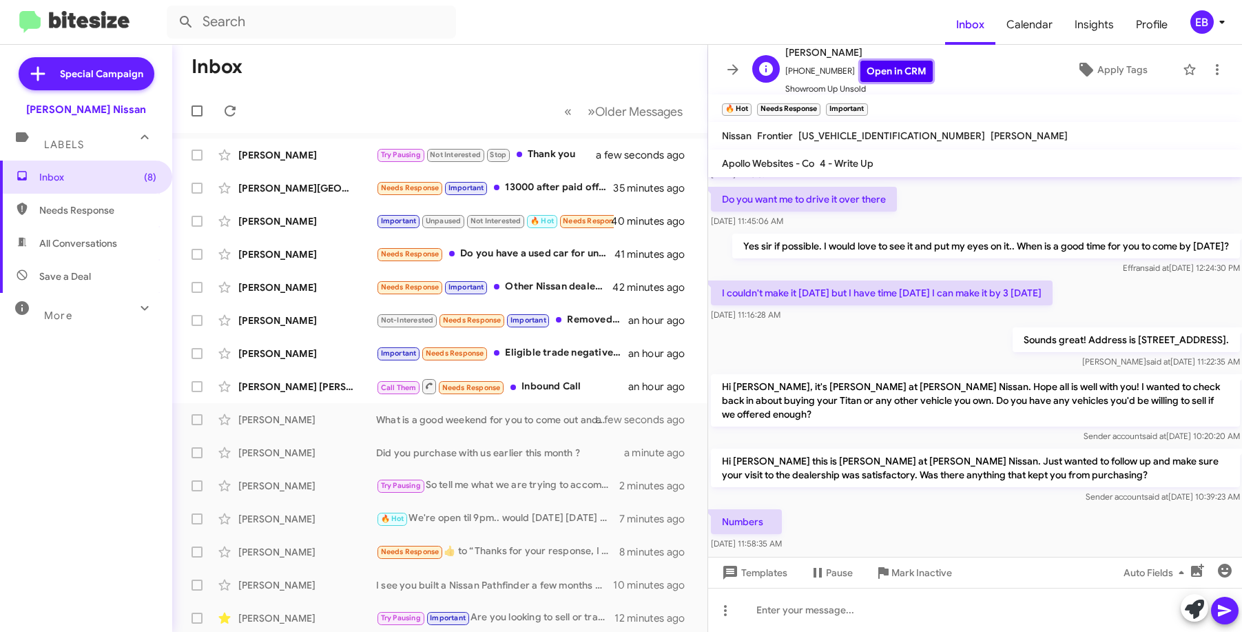
click at [892, 68] on link "Open in CRM" at bounding box center [896, 71] width 72 height 21
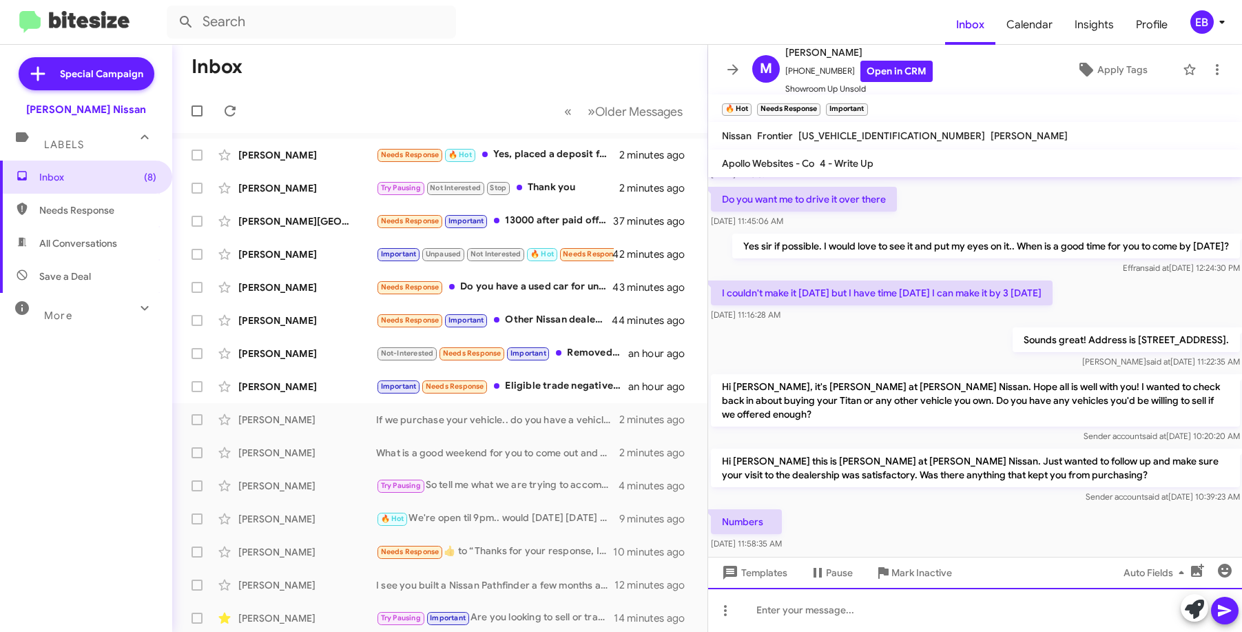
click at [791, 610] on div at bounding box center [975, 609] width 534 height 44
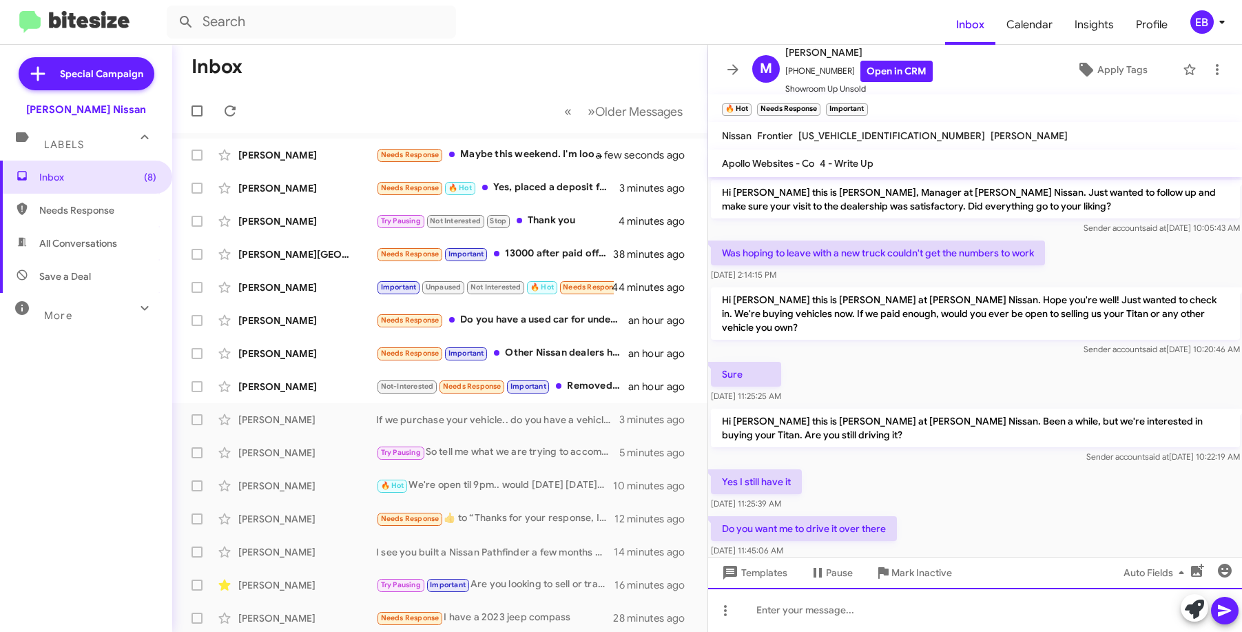
scroll to position [407, 0]
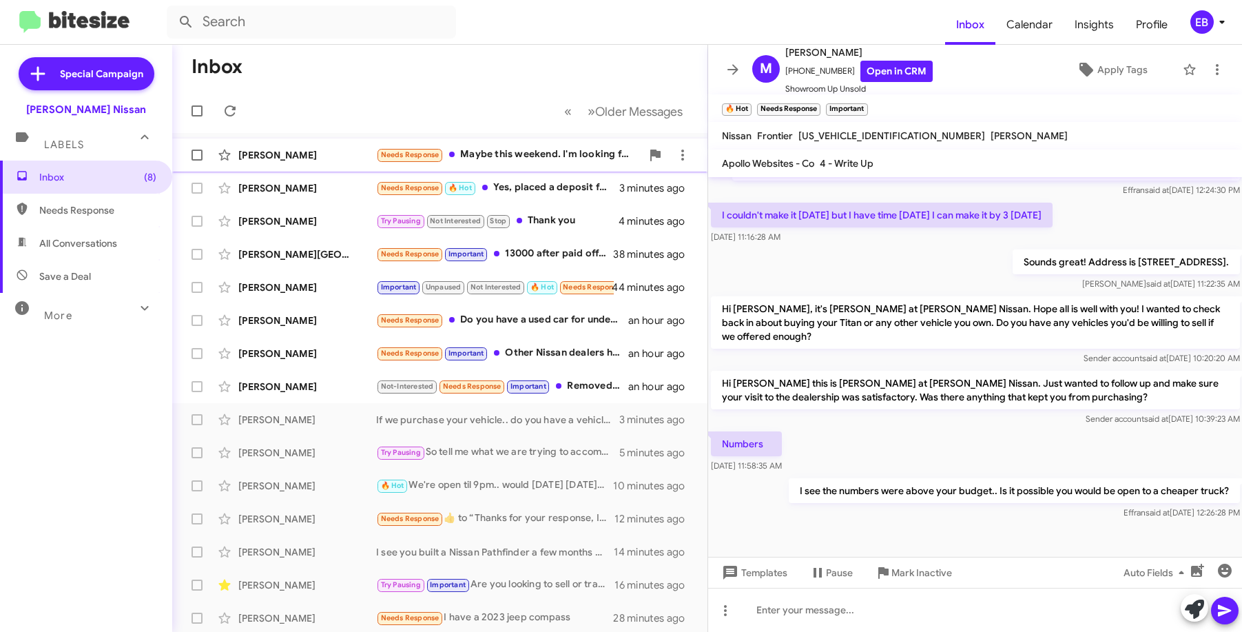
click at [309, 144] on div "[PERSON_NAME] Needs Response Maybe this weekend. I'm looking for a black 2025 N…" at bounding box center [439, 155] width 513 height 28
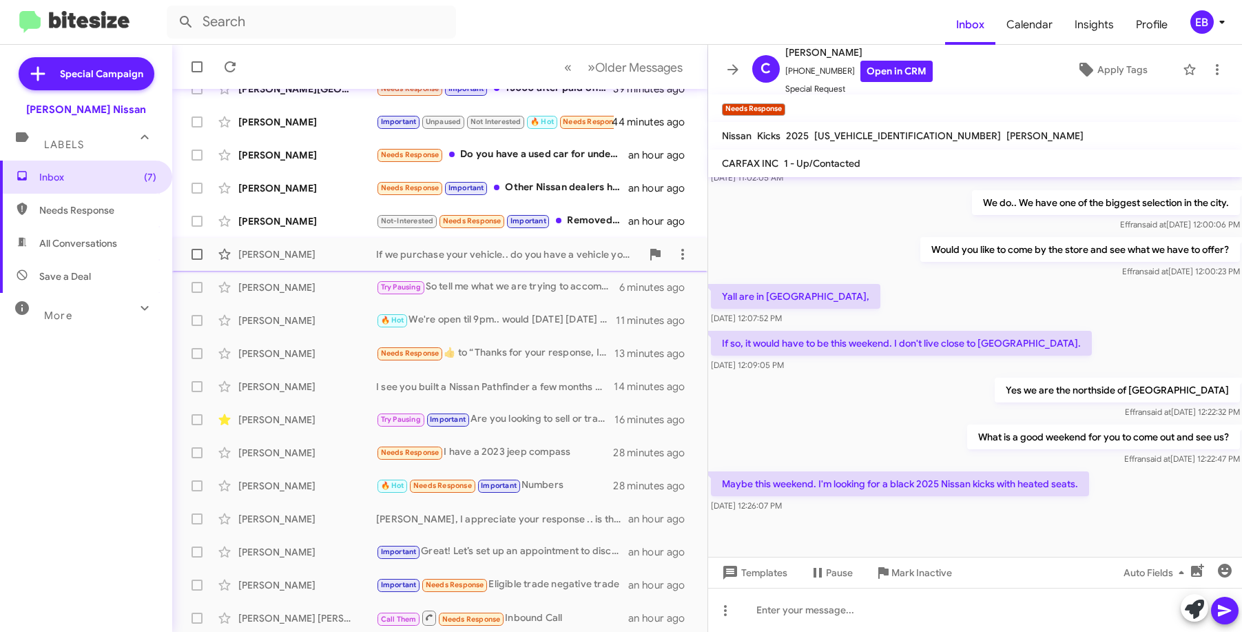
scroll to position [168, 0]
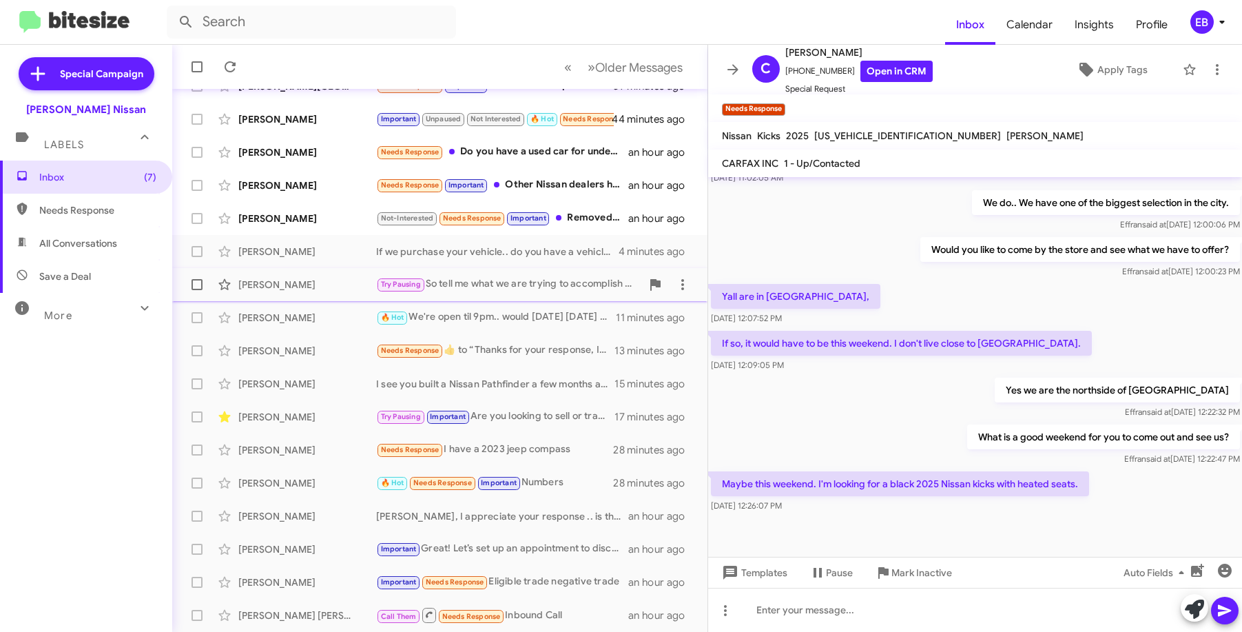
click at [318, 275] on div "[PERSON_NAME] Try Pausing So tell me what we are trying to accomplish and I am …" at bounding box center [439, 285] width 513 height 28
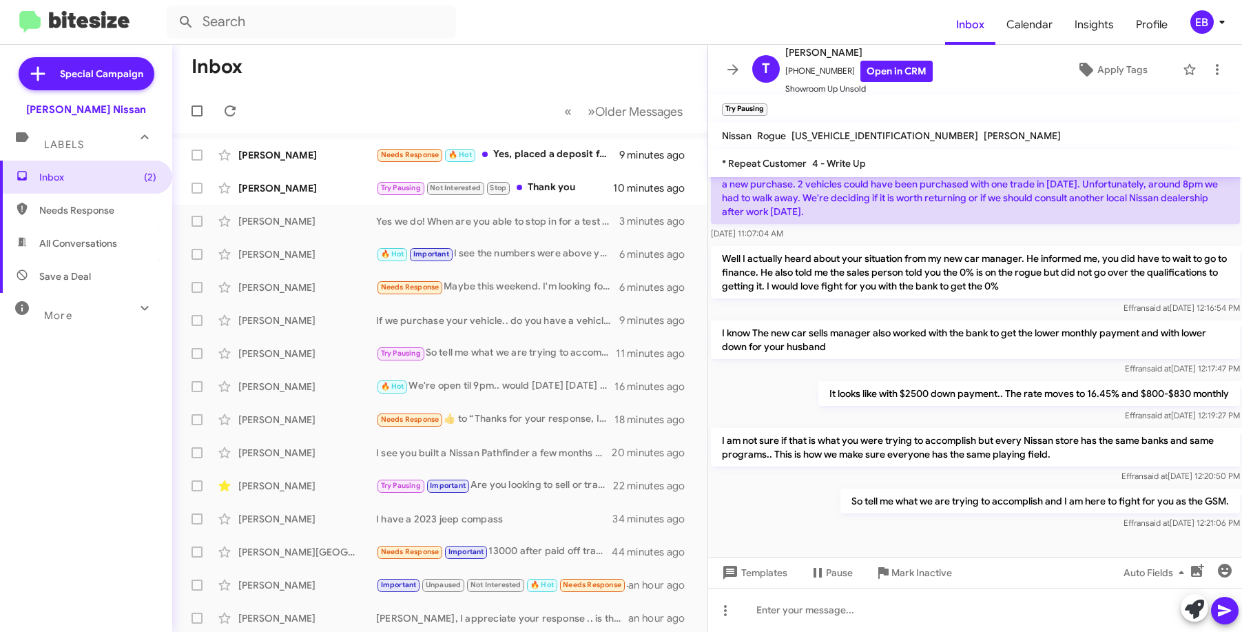
click at [481, 59] on mat-toolbar-row "Inbox" at bounding box center [439, 67] width 535 height 44
click at [340, 149] on div "[PERSON_NAME]" at bounding box center [307, 155] width 138 height 14
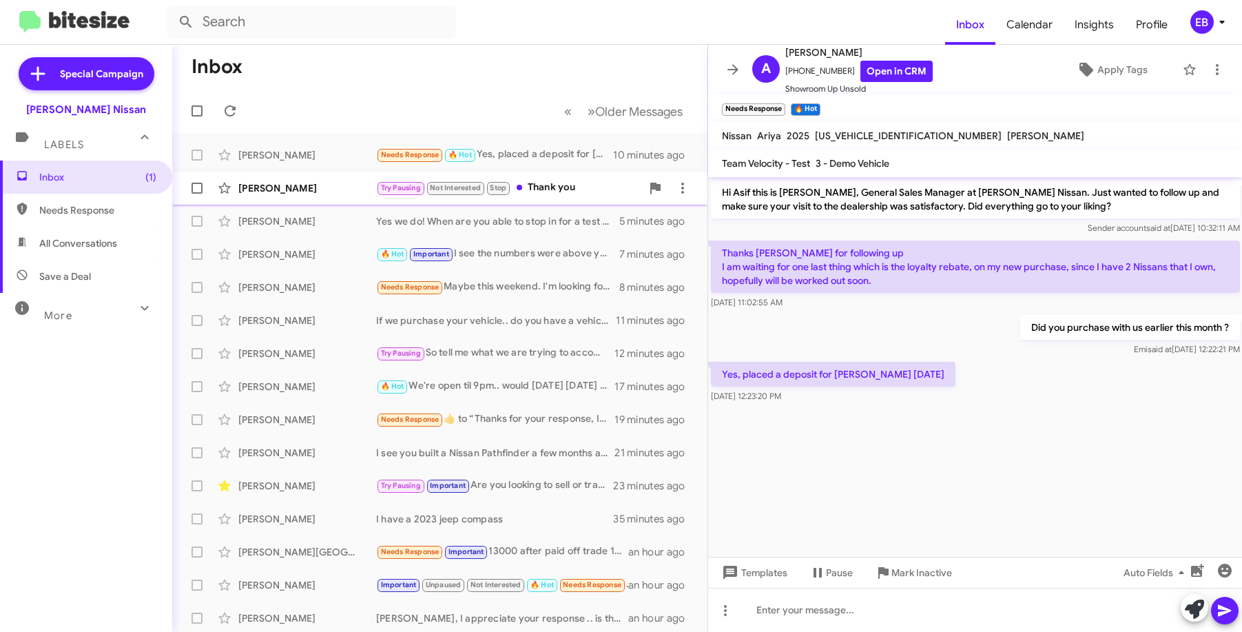
click at [312, 184] on div "[PERSON_NAME]" at bounding box center [307, 188] width 138 height 14
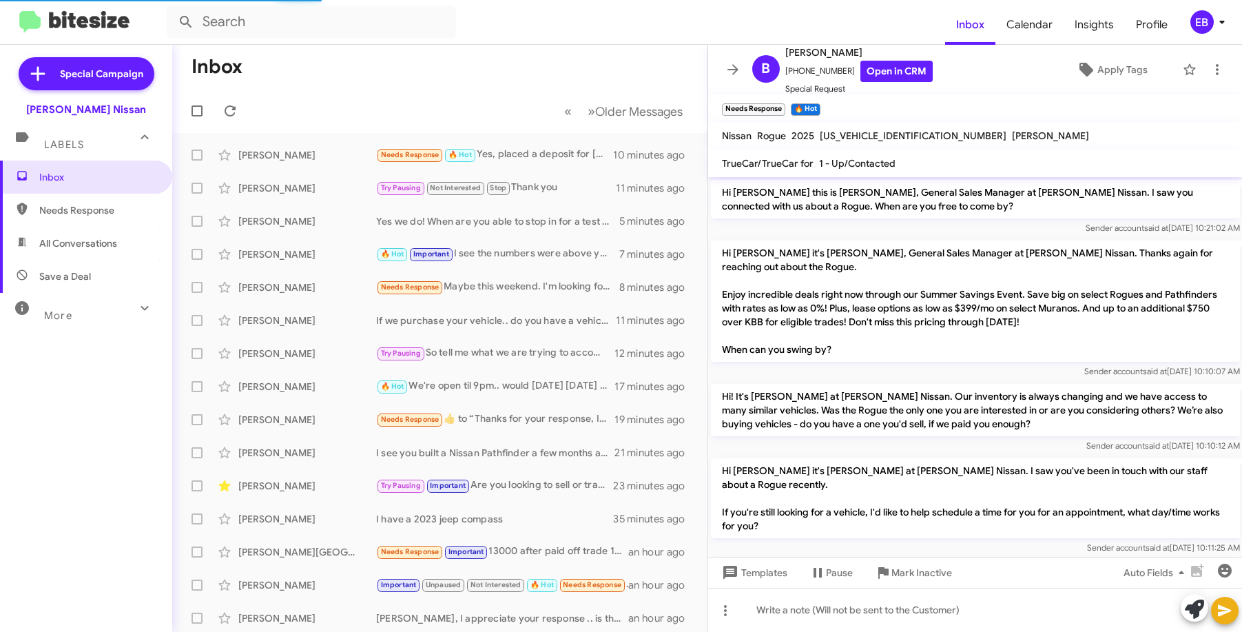
scroll to position [984, 0]
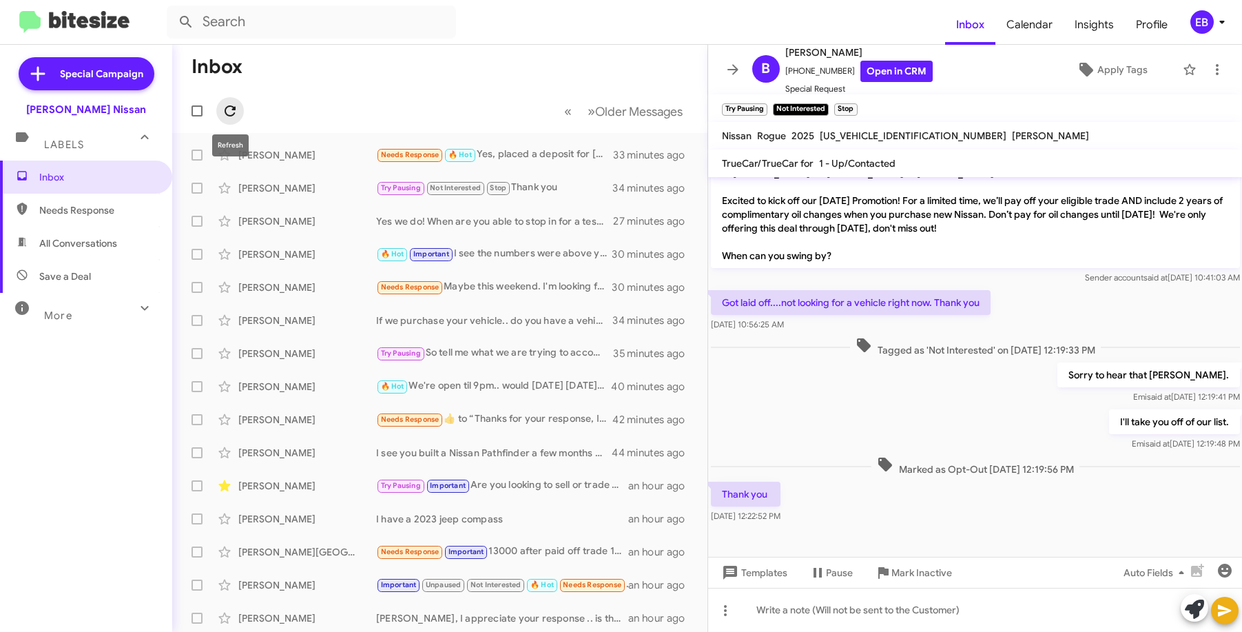
click at [225, 105] on icon at bounding box center [230, 111] width 17 height 17
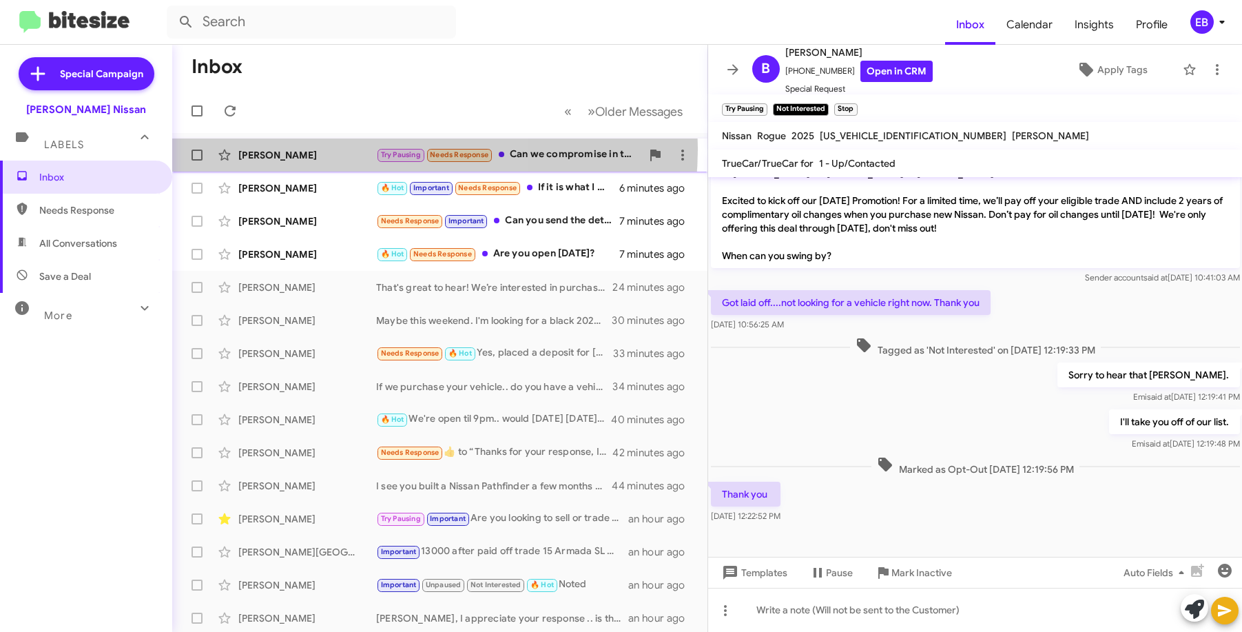
click at [350, 147] on div "[PERSON_NAME] Try Pausing Needs Response Can we compromise in this range? a min…" at bounding box center [439, 155] width 513 height 28
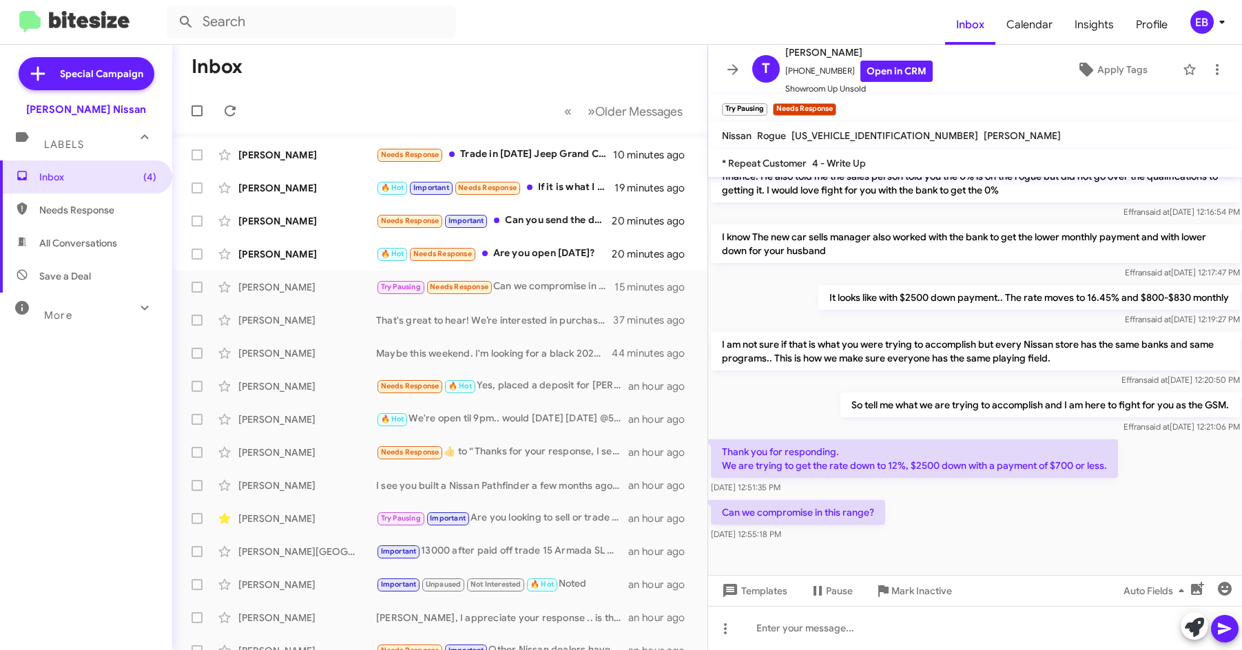
scroll to position [233, 0]
click at [778, 631] on div at bounding box center [975, 628] width 534 height 44
click at [761, 621] on div at bounding box center [975, 628] width 534 height 44
click at [789, 631] on div at bounding box center [975, 628] width 534 height 44
drag, startPoint x: 788, startPoint y: 630, endPoint x: 1105, endPoint y: 507, distance: 340.4
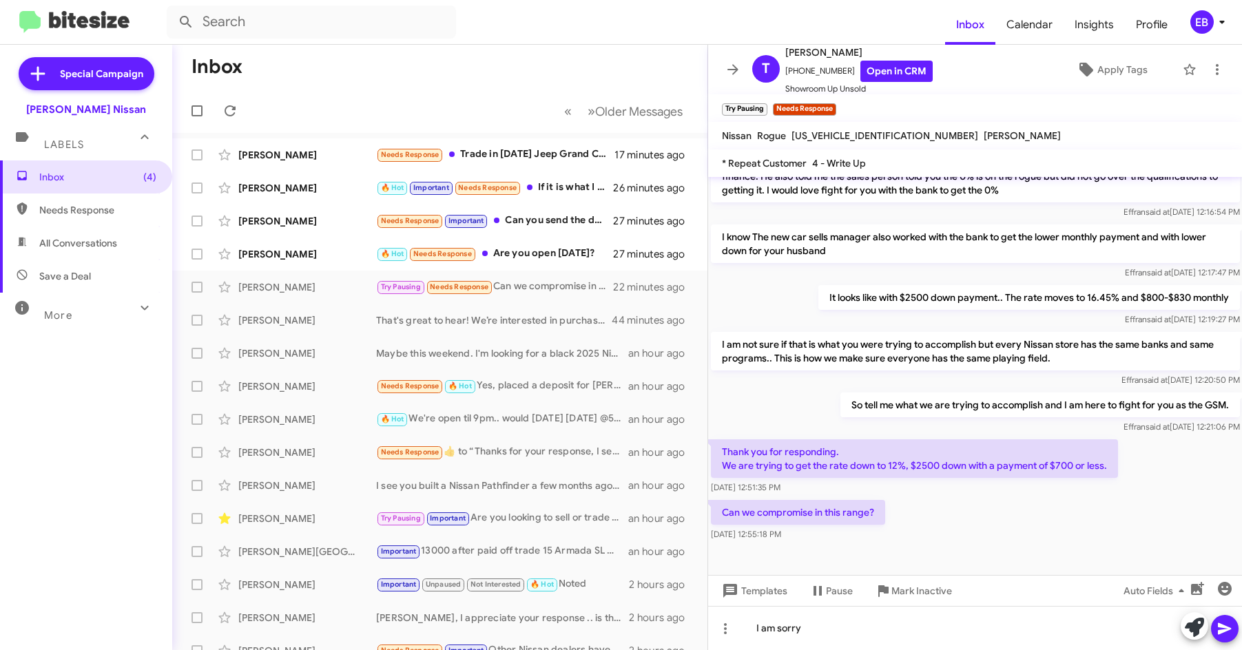
click at [1105, 507] on div "Can we compromise in this range? [DATE] 12:55:18 PM" at bounding box center [975, 520] width 534 height 47
click at [816, 631] on div "I am sorry" at bounding box center [975, 628] width 534 height 44
click at [798, 624] on div "I" at bounding box center [975, 628] width 534 height 44
click at [947, 626] on div "I was sitting with my new car deal.." at bounding box center [975, 628] width 534 height 44
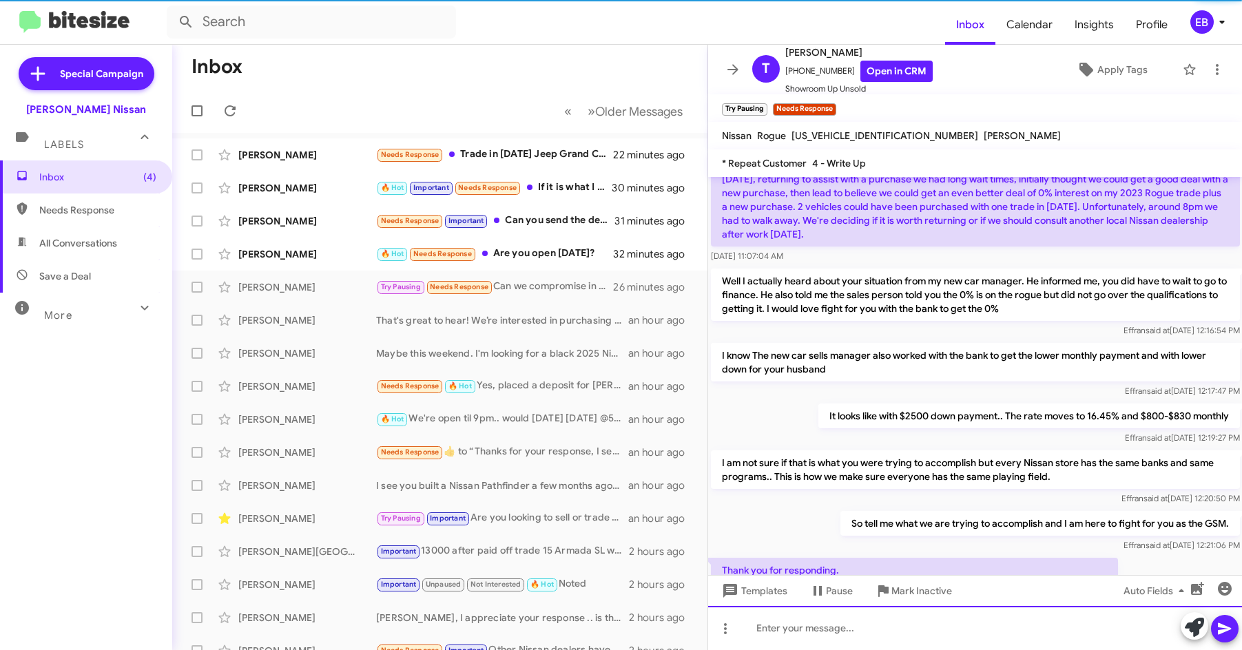
scroll to position [311, 0]
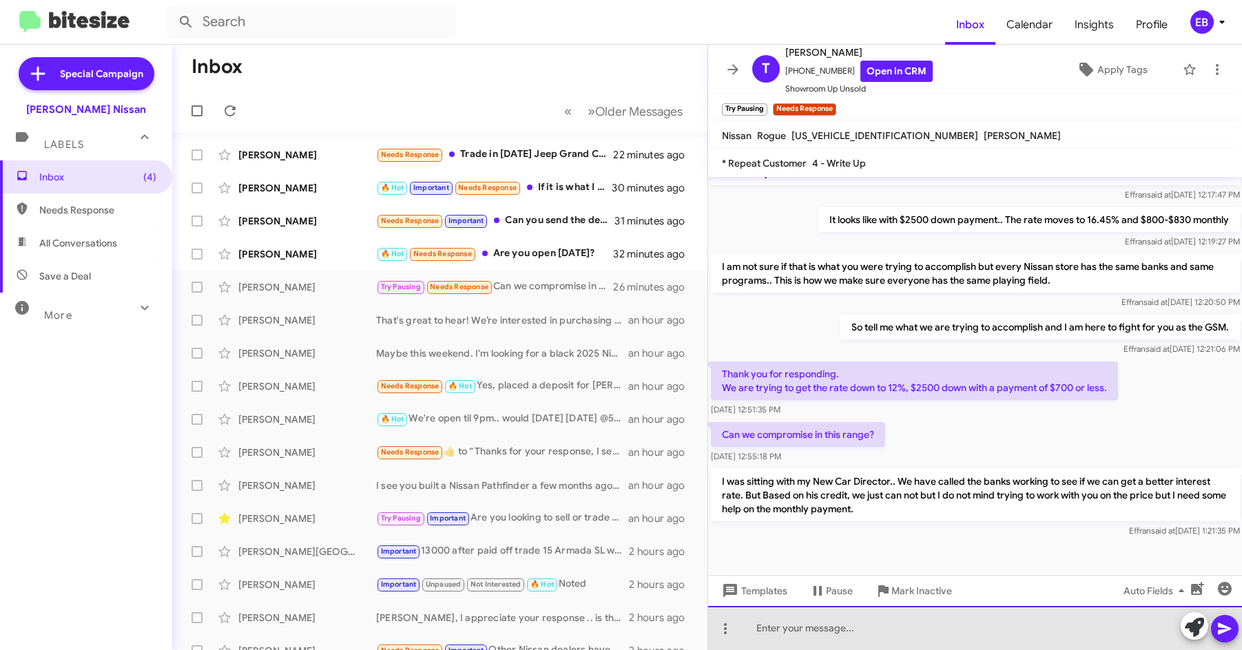
click at [754, 631] on div at bounding box center [975, 628] width 534 height 44
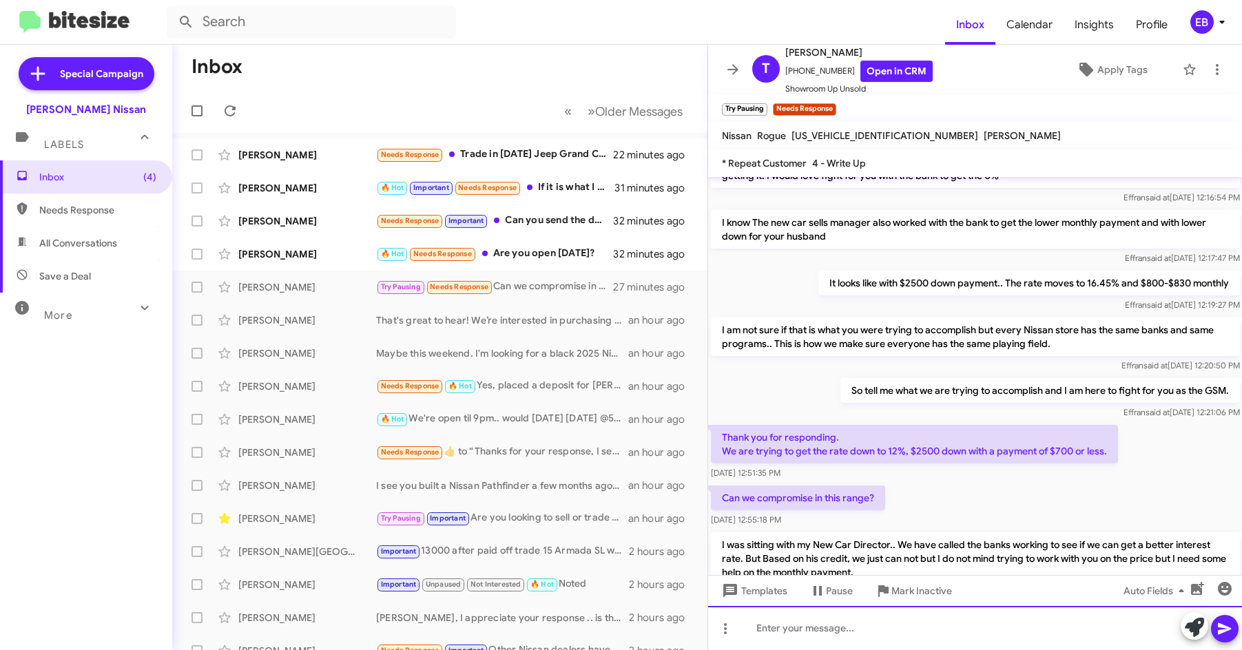
scroll to position [375, 0]
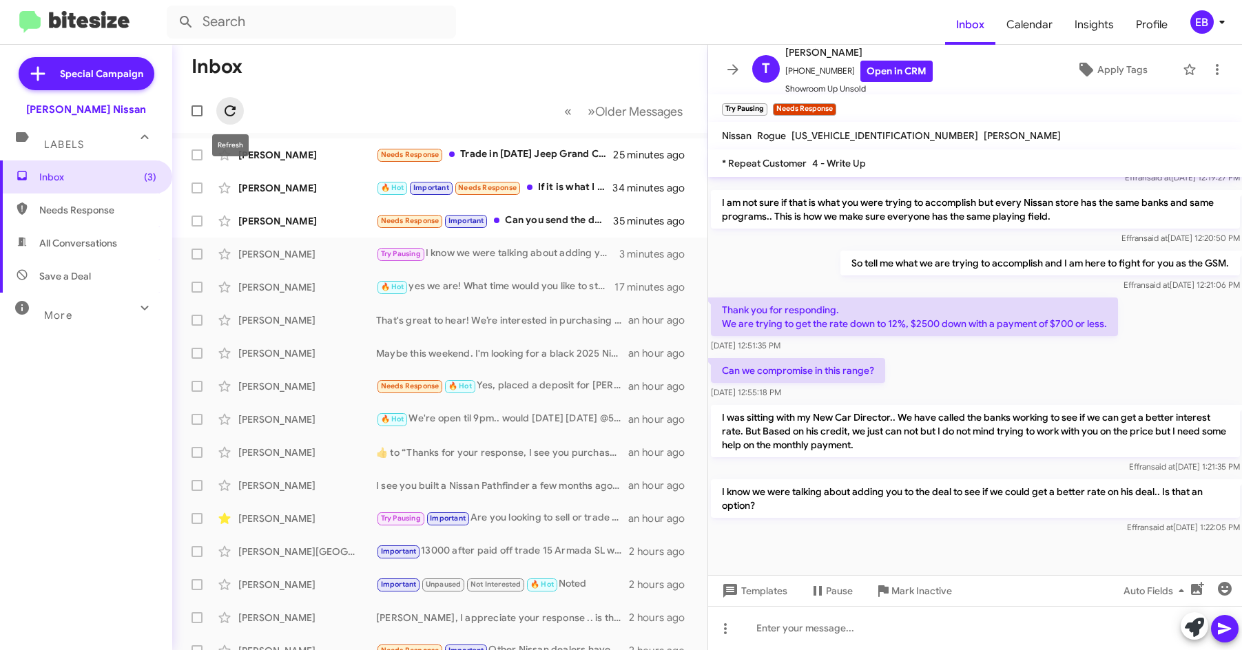
click at [231, 104] on icon at bounding box center [230, 111] width 17 height 17
click at [335, 183] on div "[PERSON_NAME]" at bounding box center [307, 188] width 138 height 14
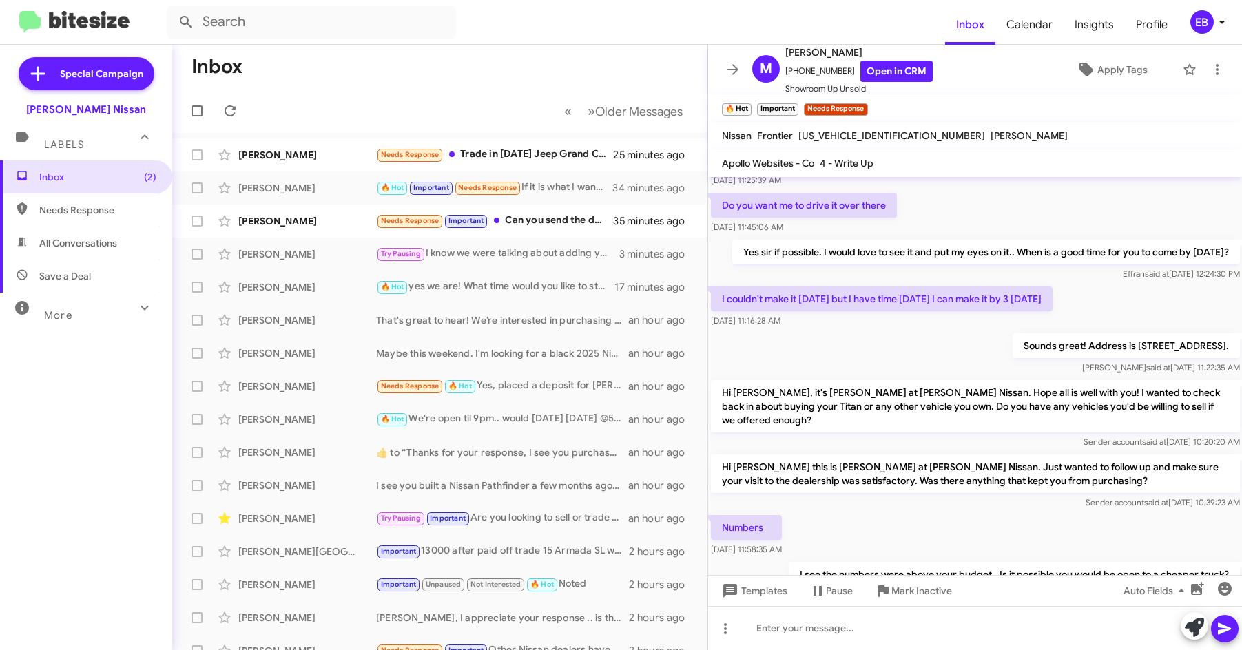
scroll to position [452, 0]
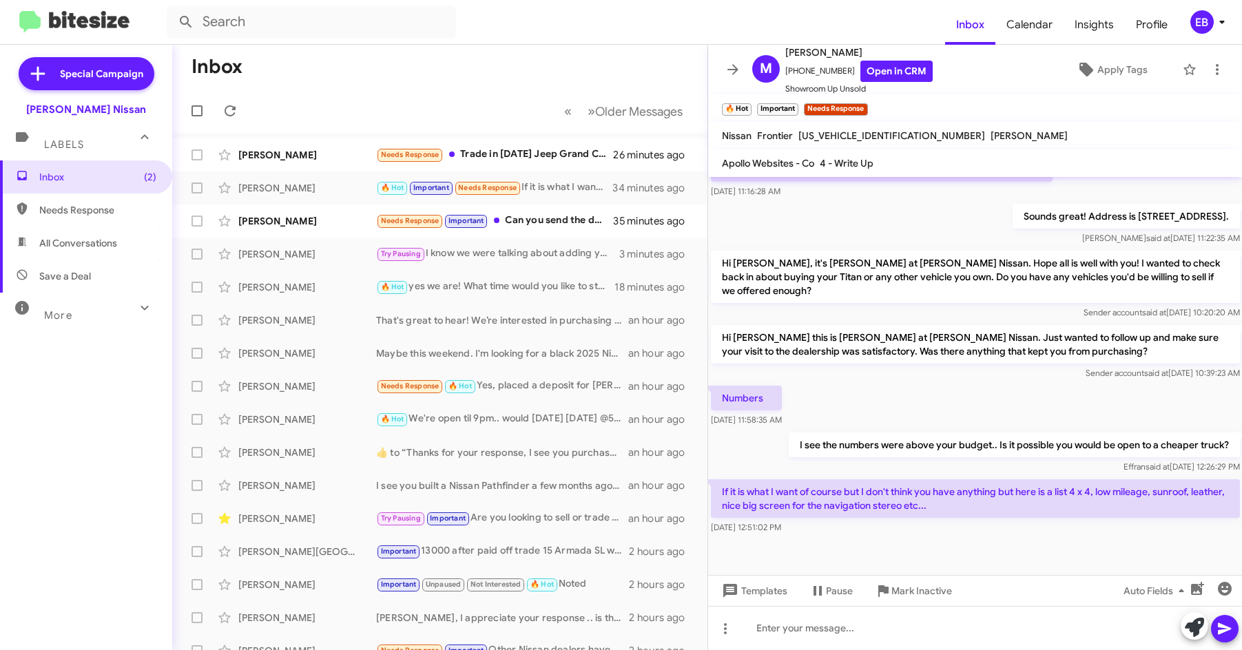
click at [777, 542] on div at bounding box center [975, 563] width 534 height 52
click at [265, 262] on div "[PERSON_NAME] Try Pausing I know we were talking about adding you to the deal t…" at bounding box center [439, 254] width 513 height 28
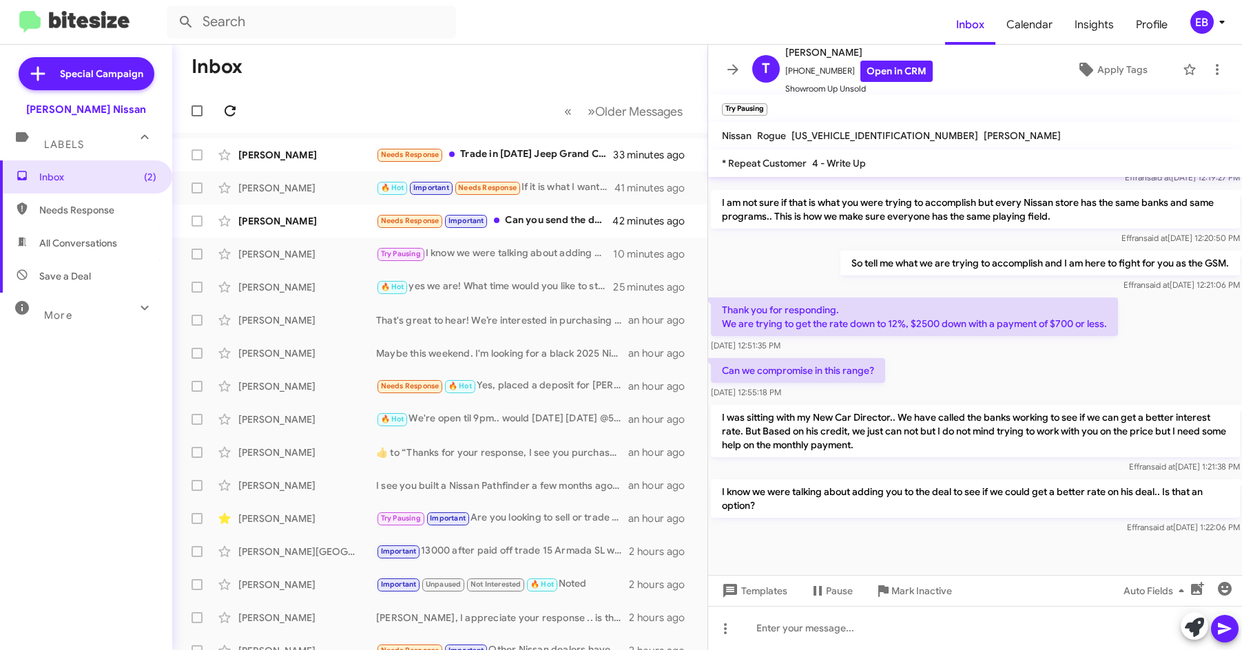
drag, startPoint x: 241, startPoint y: 123, endPoint x: 233, endPoint y: 110, distance: 15.7
click at [238, 119] on mat-toolbar-row "« Previous » Next Older Messages" at bounding box center [439, 111] width 535 height 44
click at [233, 110] on icon at bounding box center [230, 110] width 11 height 11
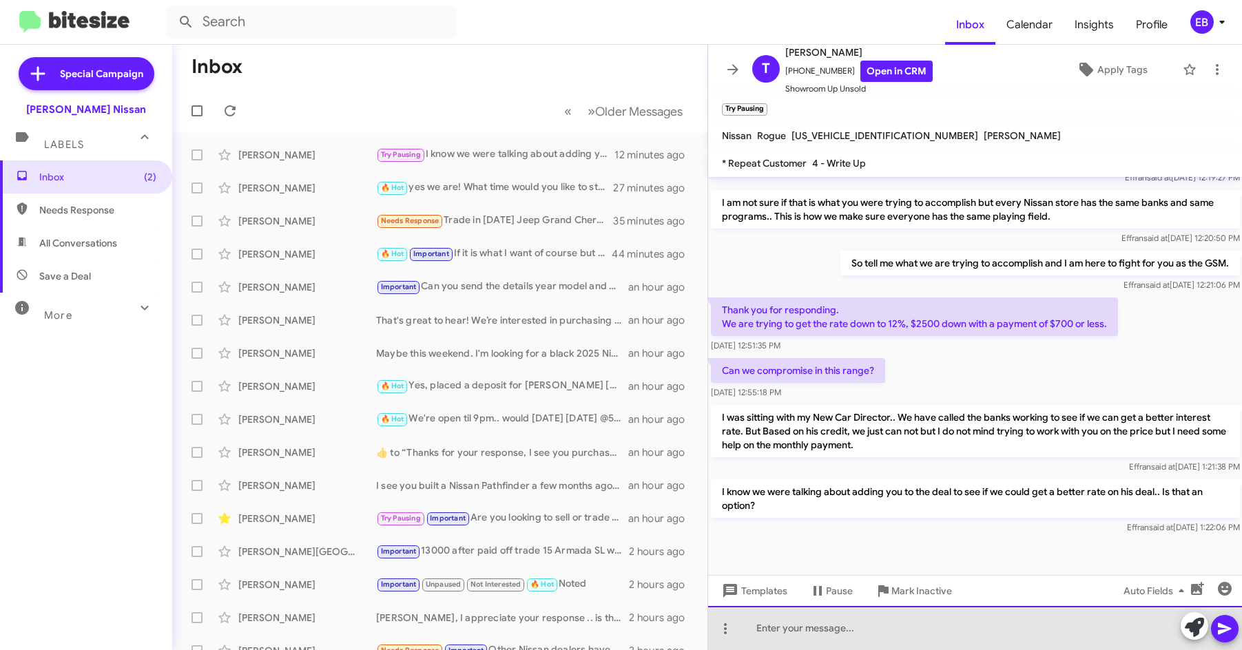
click at [817, 630] on div at bounding box center [975, 628] width 534 height 44
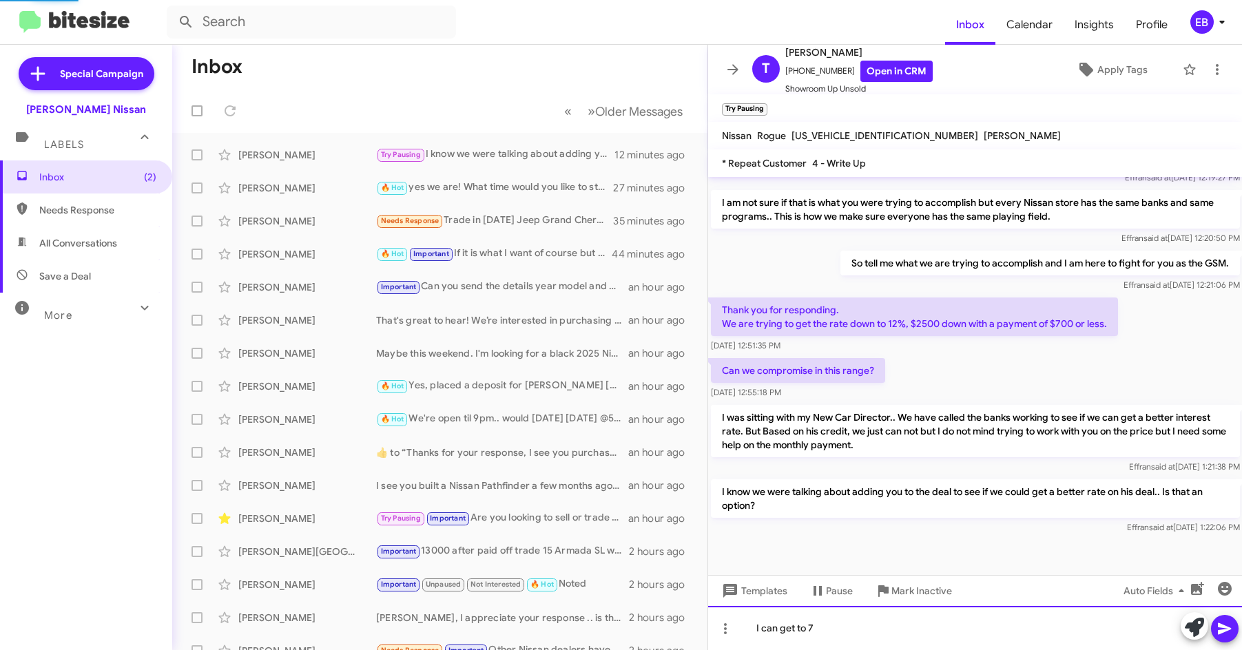
scroll to position [0, 0]
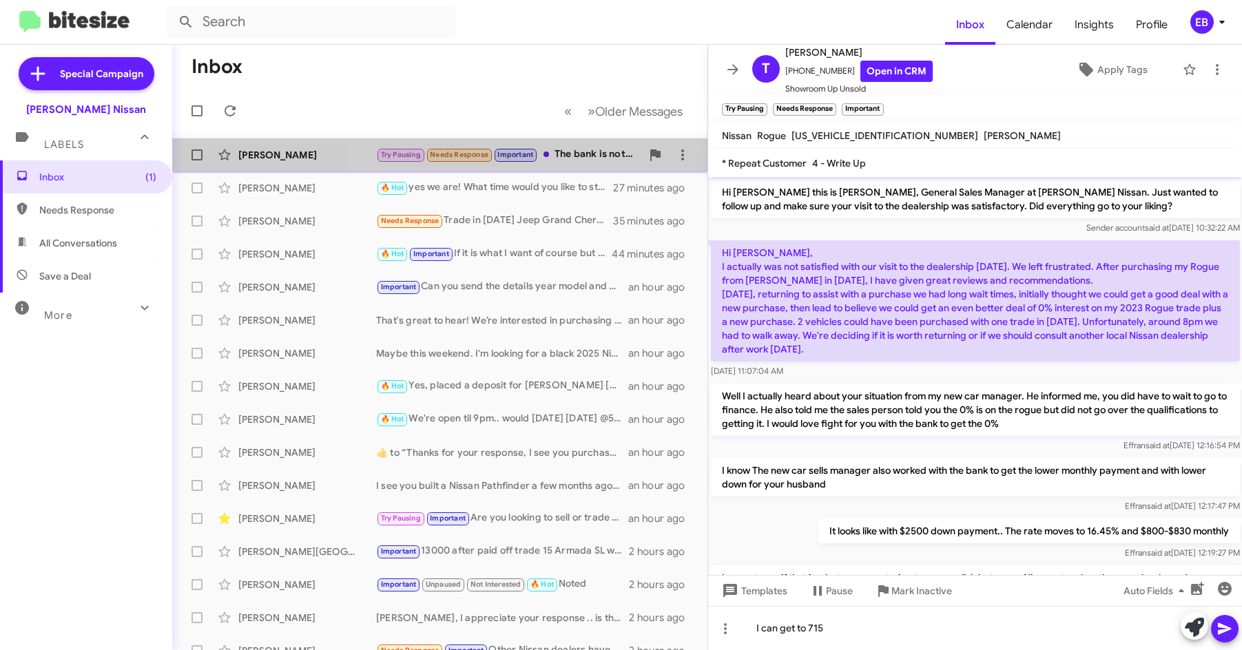
click at [567, 160] on div "Try Pausing Needs Response Important The bank is not willing to come down from …" at bounding box center [508, 155] width 265 height 16
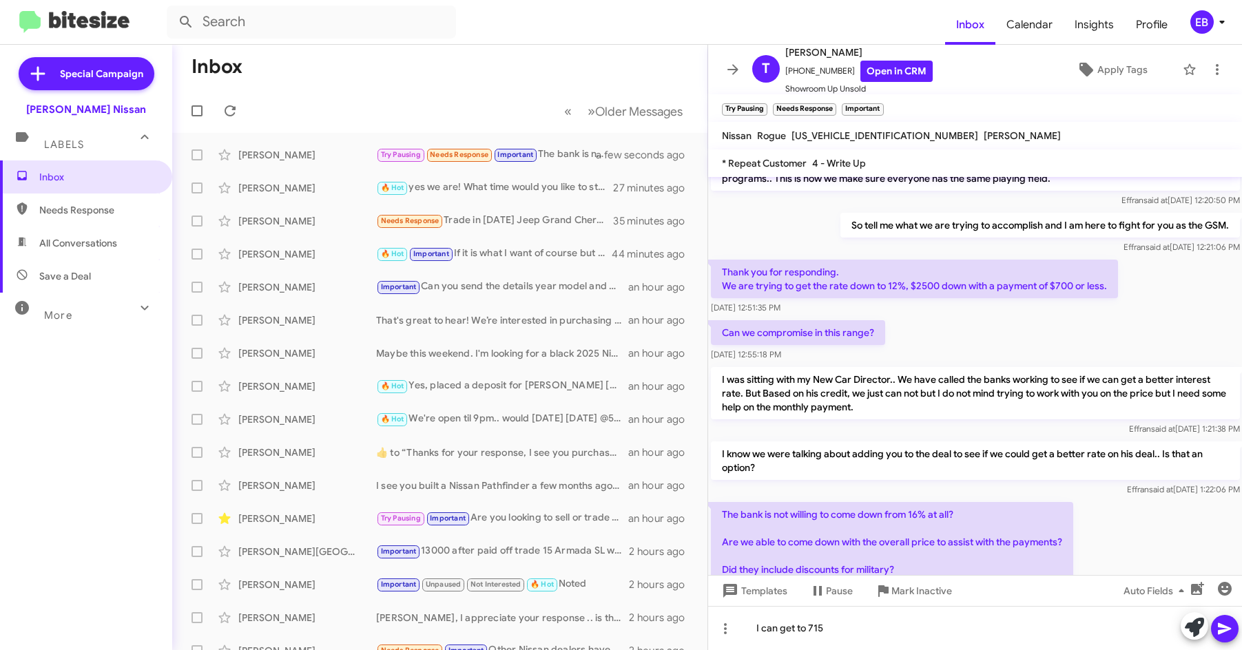
scroll to position [481, 0]
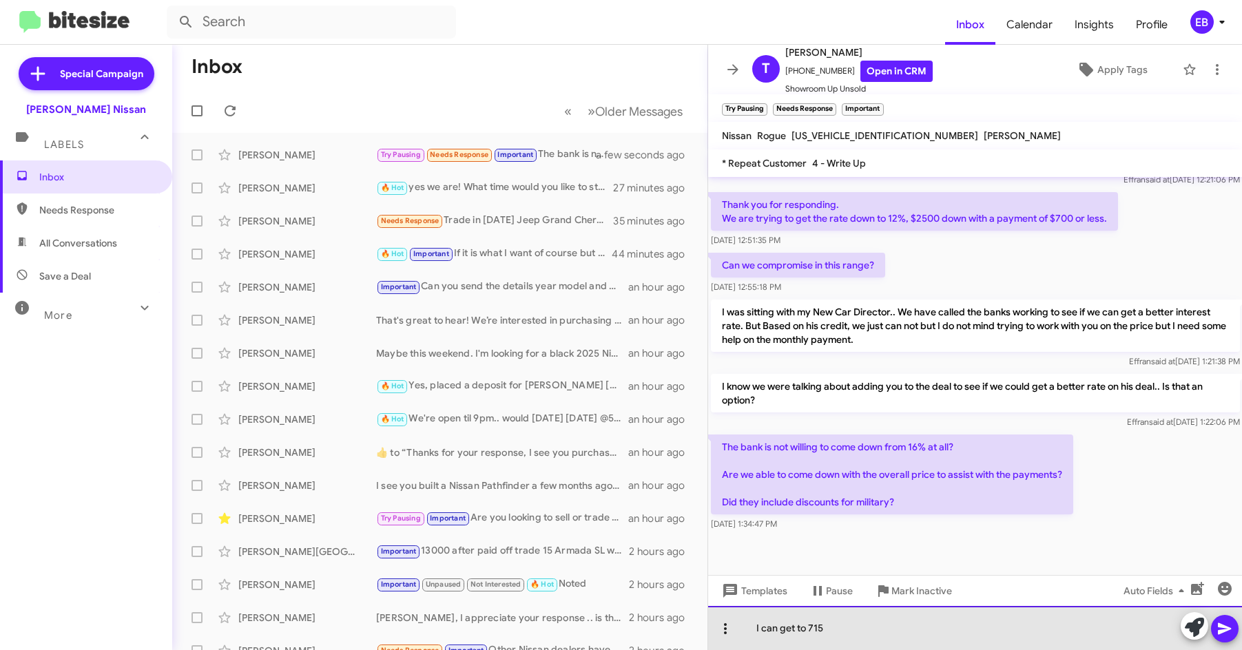
drag, startPoint x: 836, startPoint y: 631, endPoint x: 715, endPoint y: 629, distance: 121.2
click at [715, 629] on div "I can get to 715" at bounding box center [975, 628] width 534 height 44
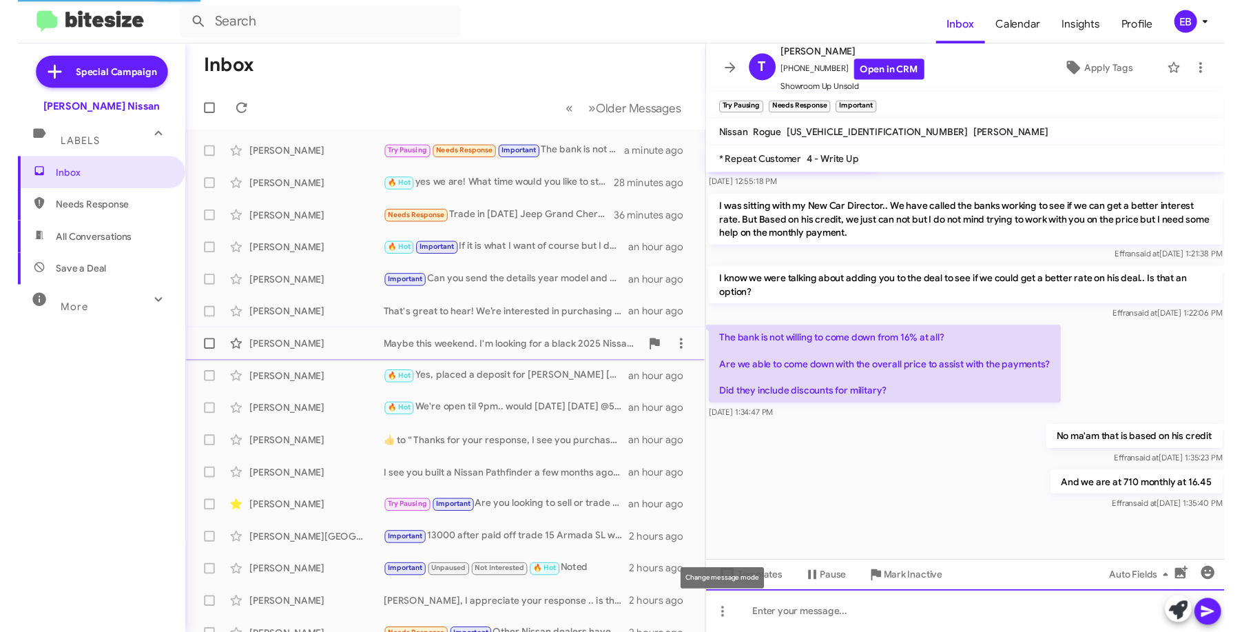
scroll to position [0, 0]
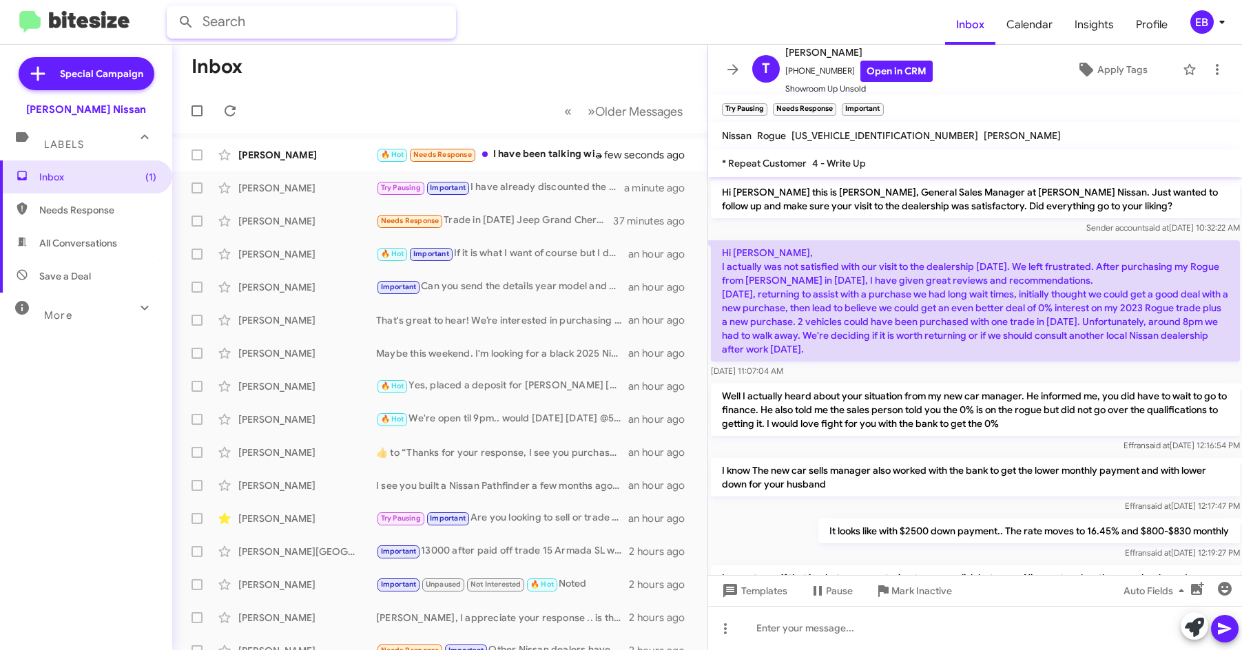
click at [448, 28] on input "text" at bounding box center [311, 22] width 289 height 33
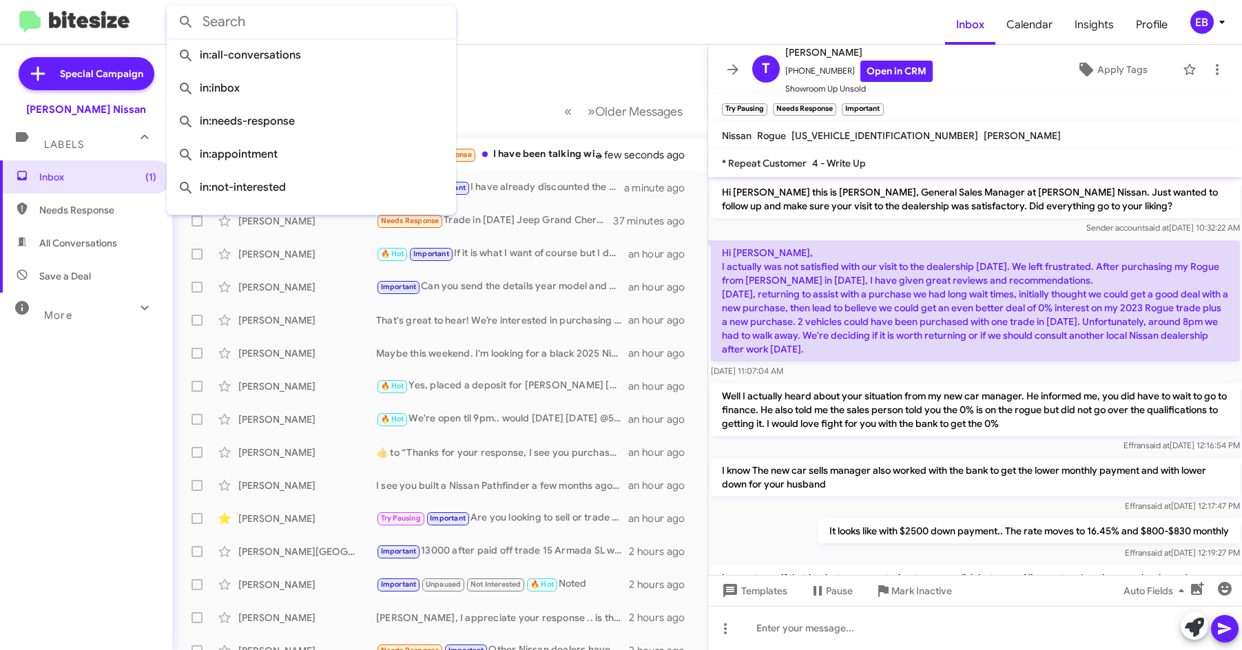
click at [500, 25] on form at bounding box center [556, 22] width 778 height 33
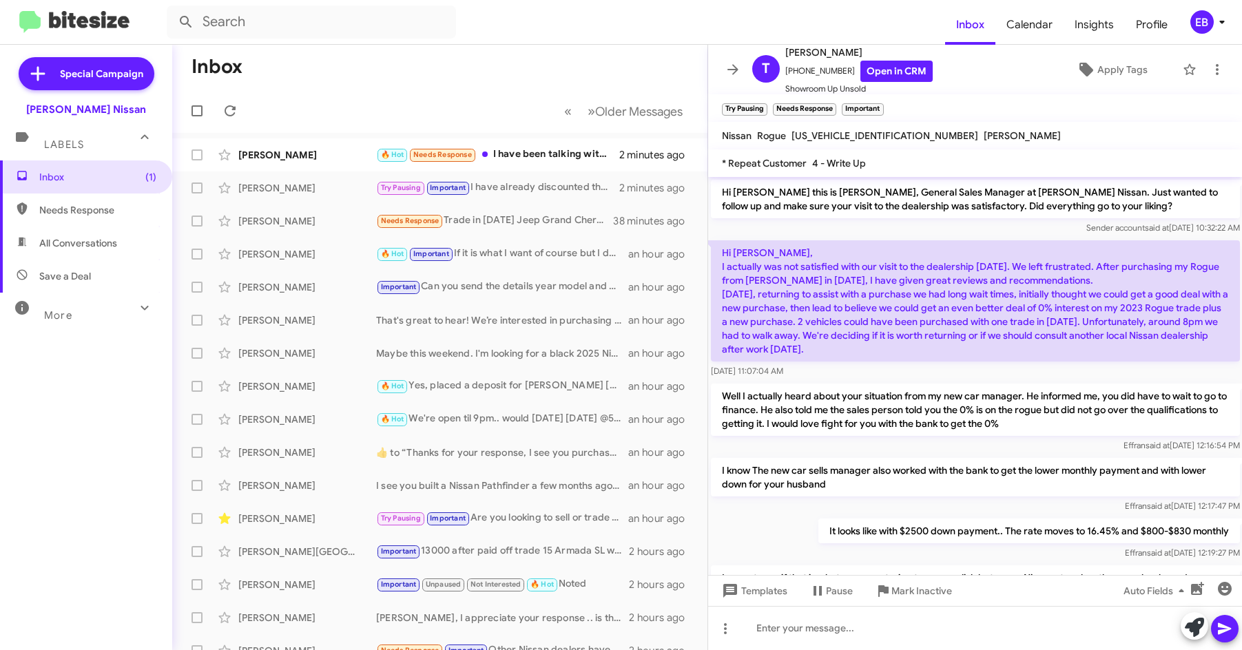
click at [350, 68] on mat-toolbar-row "Inbox" at bounding box center [439, 67] width 535 height 44
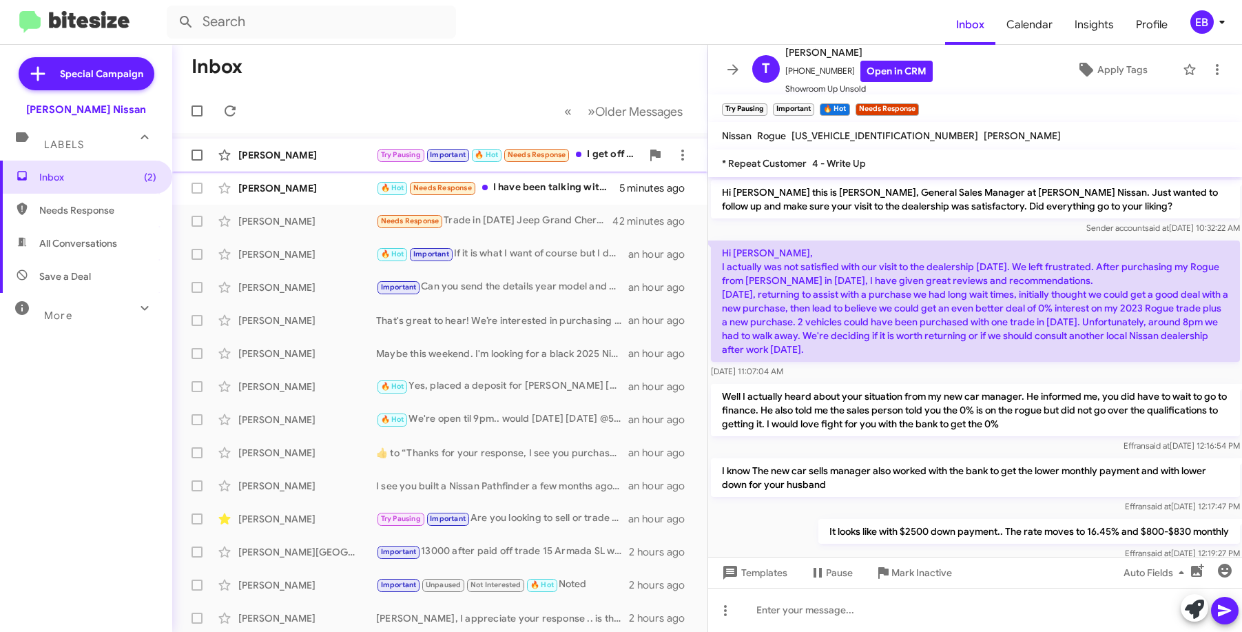
click at [318, 154] on div "[PERSON_NAME]" at bounding box center [307, 155] width 138 height 14
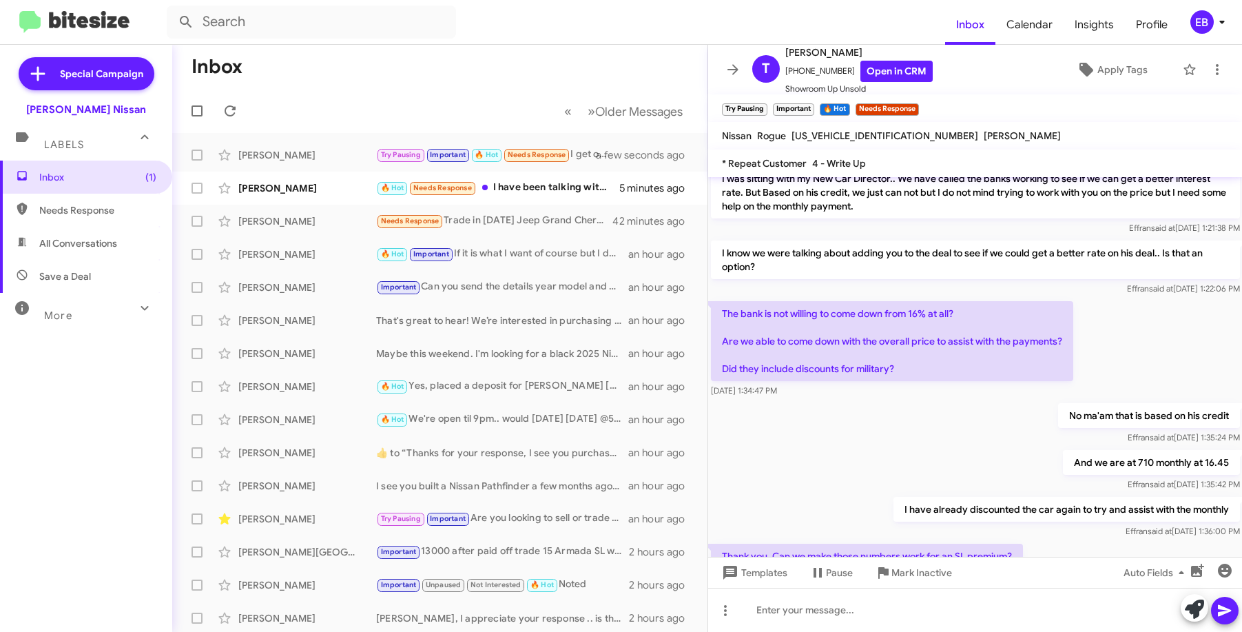
scroll to position [751, 0]
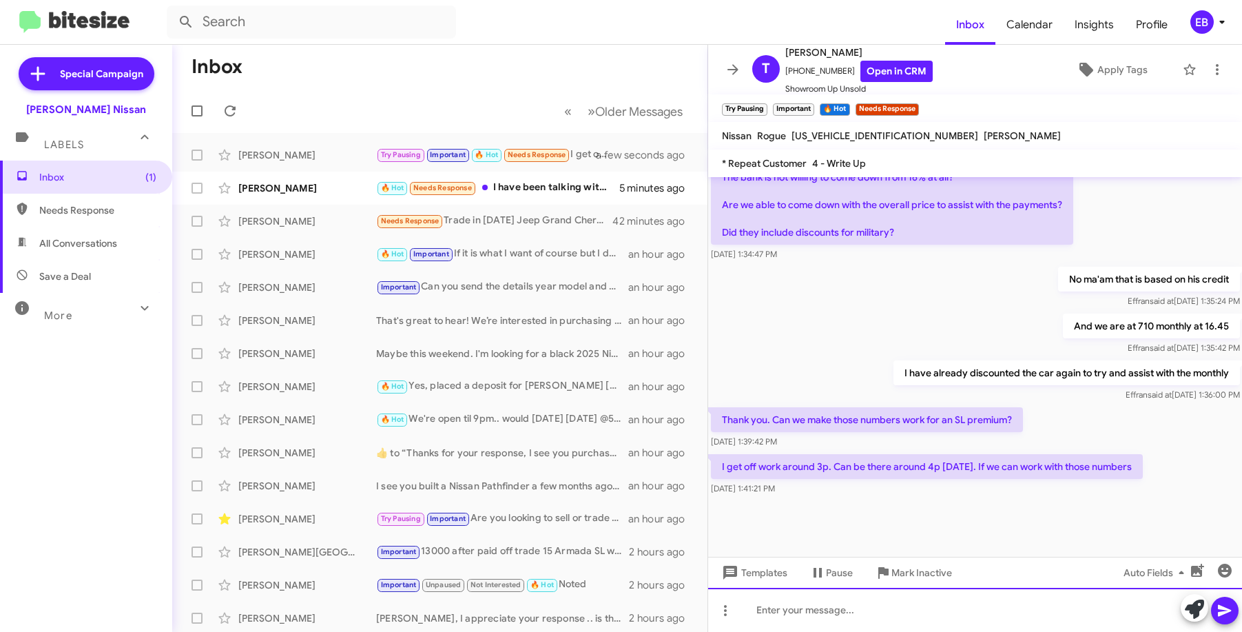
click at [813, 611] on div at bounding box center [975, 609] width 534 height 44
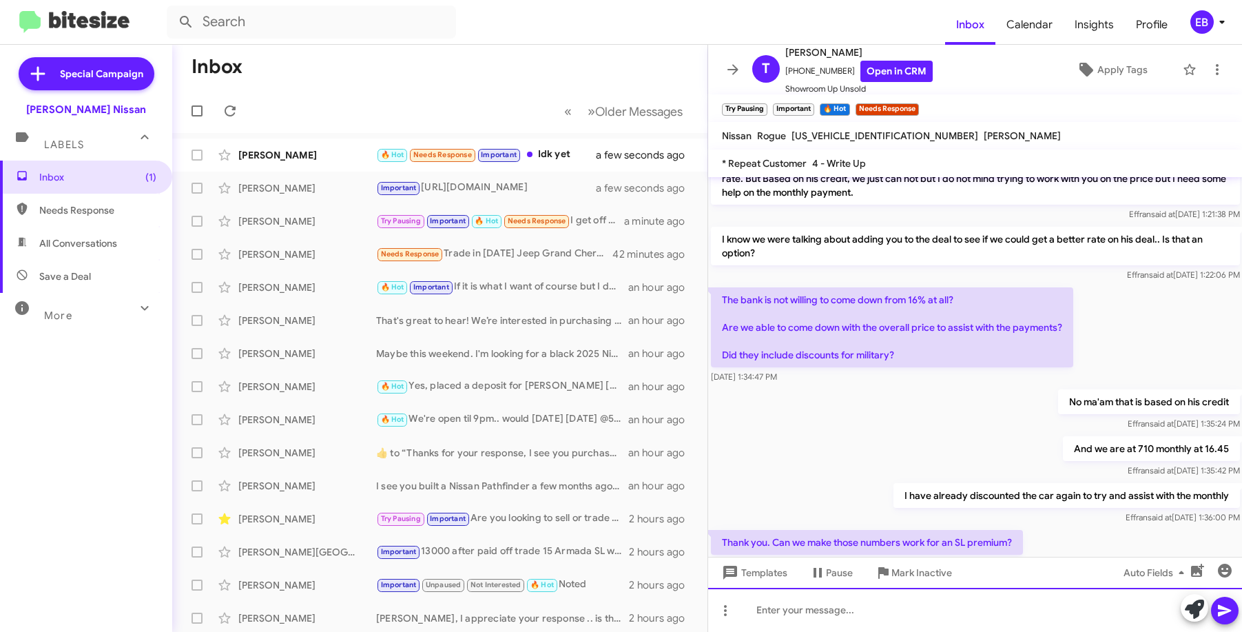
scroll to position [815, 0]
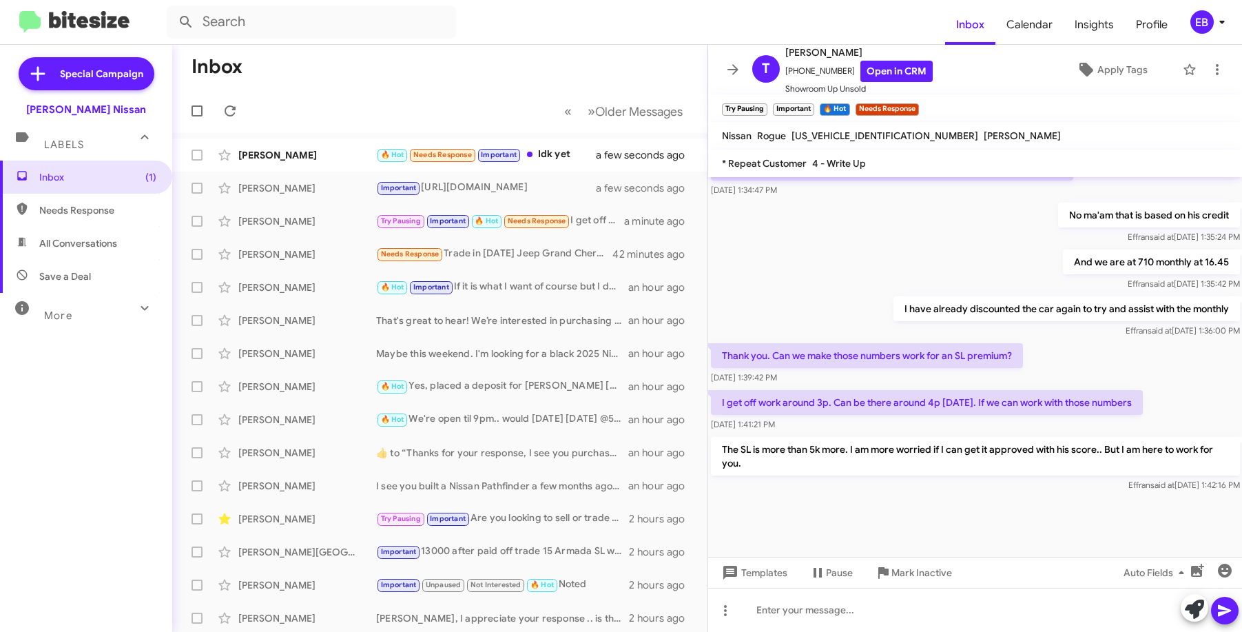
drag, startPoint x: 349, startPoint y: 87, endPoint x: 241, endPoint y: 3, distance: 136.9
click at [344, 79] on mat-toolbar-row "Inbox" at bounding box center [439, 67] width 535 height 44
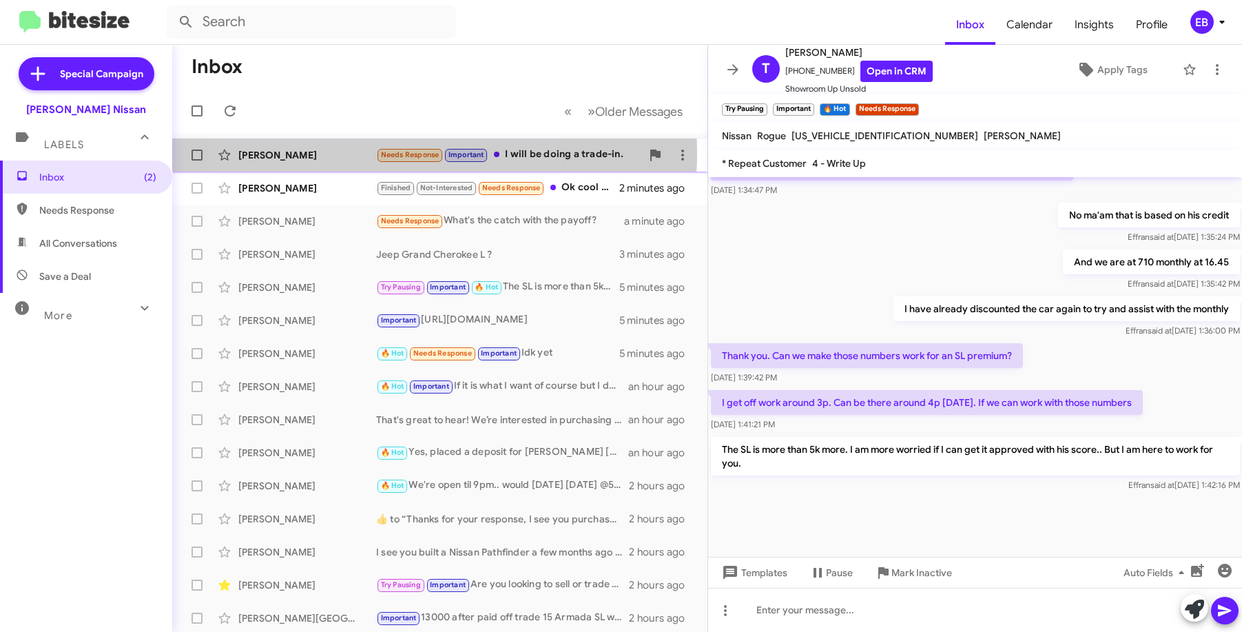
click at [366, 153] on div "[PERSON_NAME]" at bounding box center [307, 155] width 138 height 14
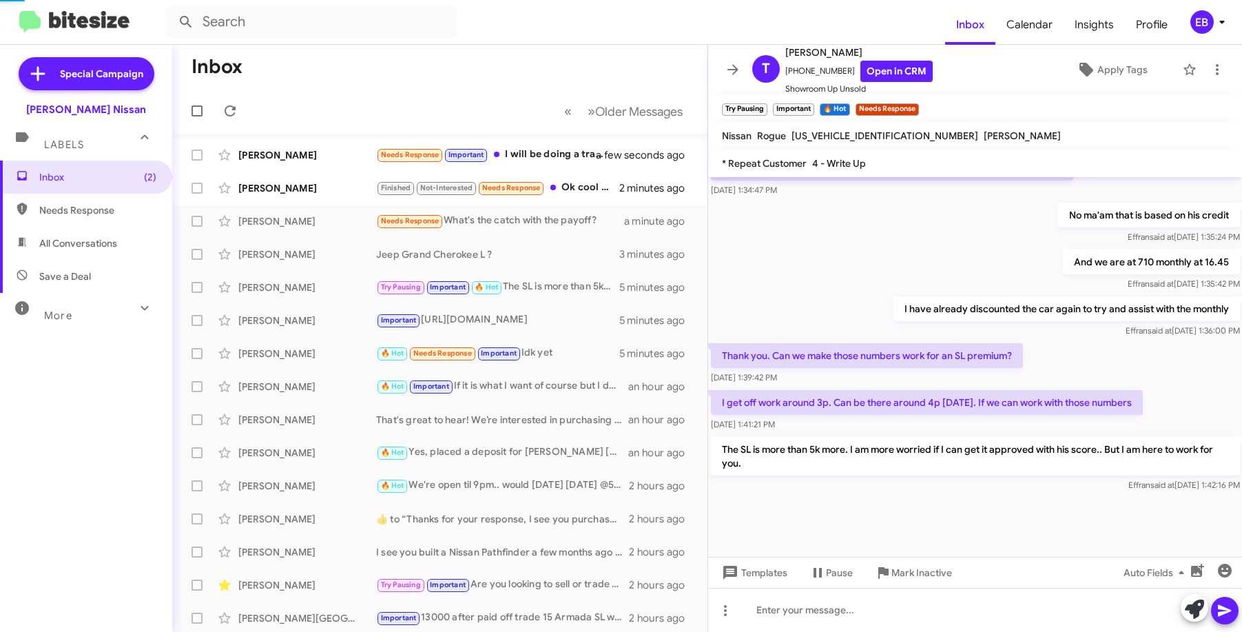
scroll to position [485, 0]
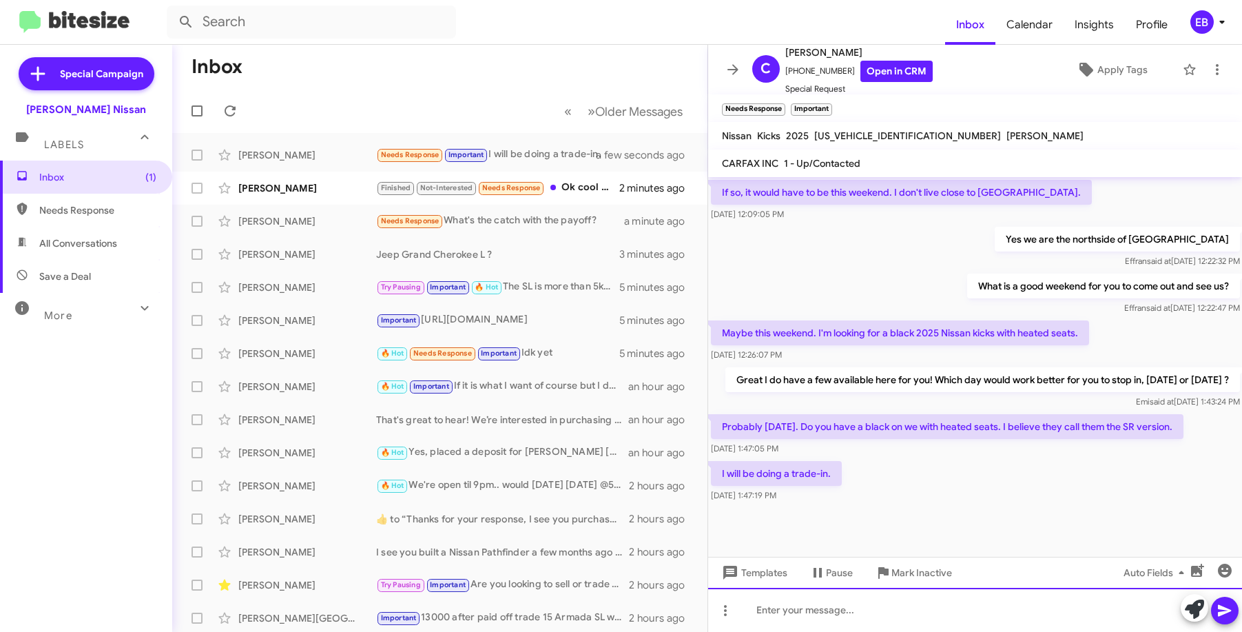
click at [753, 610] on div at bounding box center [975, 609] width 534 height 44
